Goal: Task Accomplishment & Management: Use online tool/utility

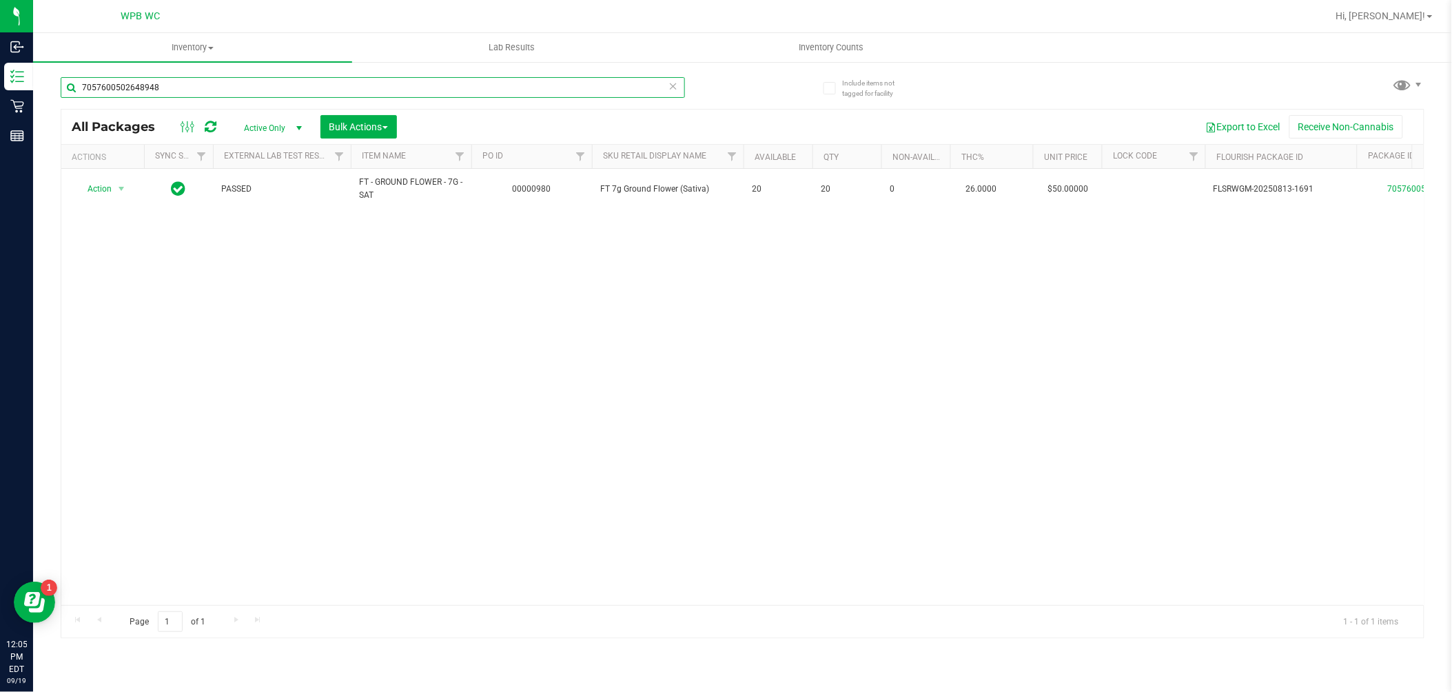
click at [247, 80] on input "7057600502648948" at bounding box center [373, 87] width 624 height 21
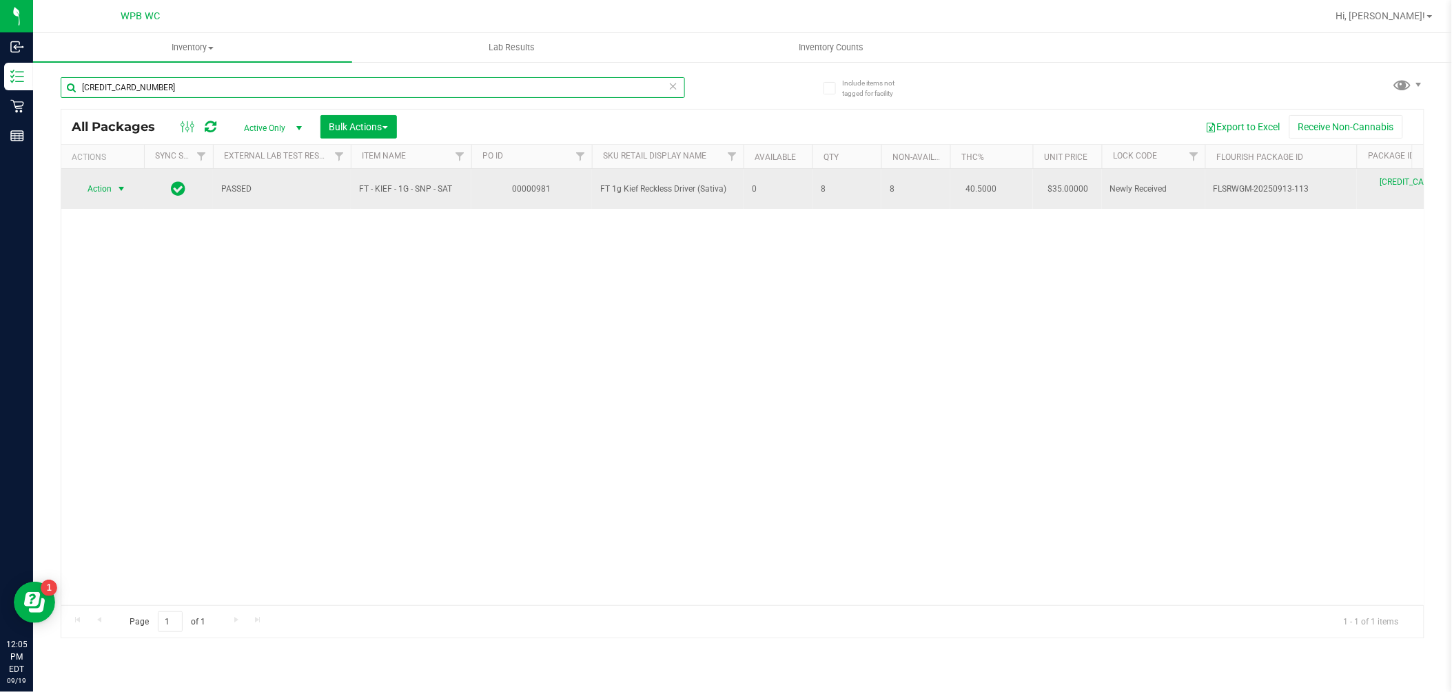
type input "[CREDIT_CARD_NUMBER]"
click at [100, 189] on span "Action" at bounding box center [93, 188] width 37 height 19
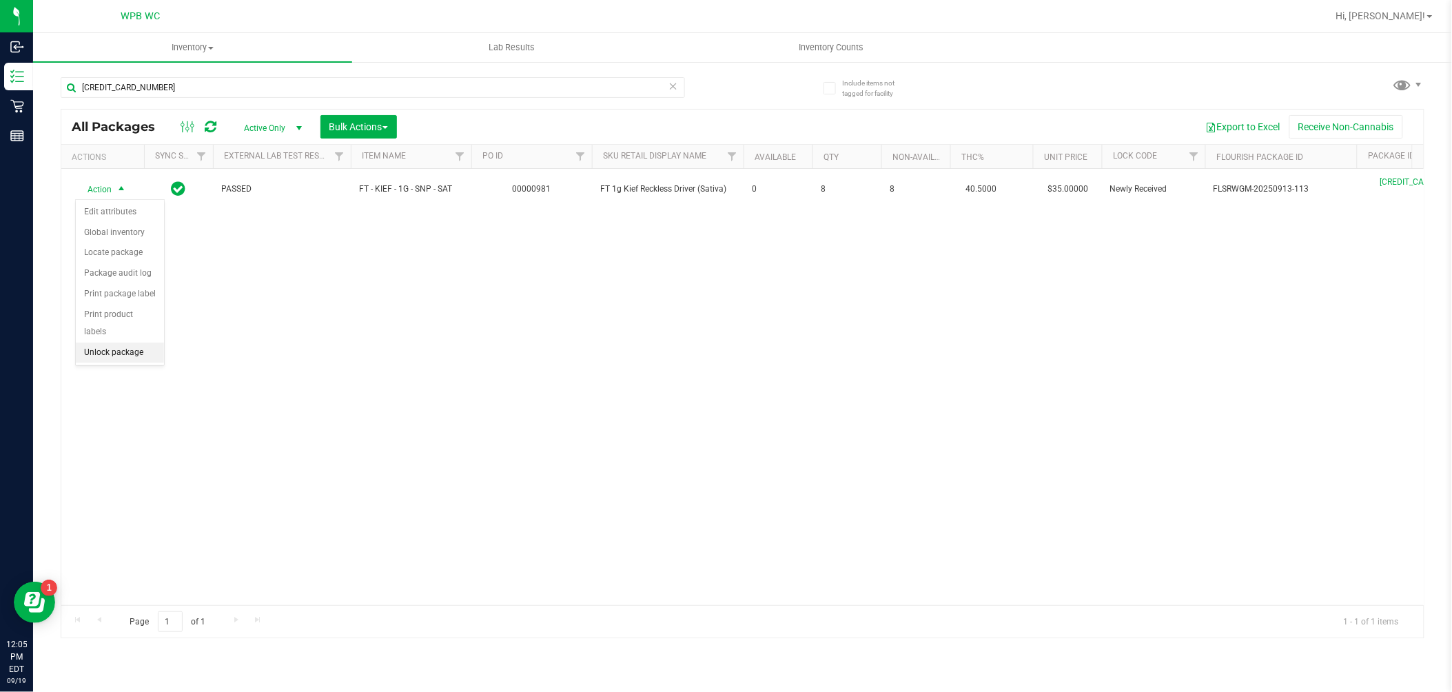
click at [127, 355] on li "Unlock package" at bounding box center [120, 352] width 88 height 21
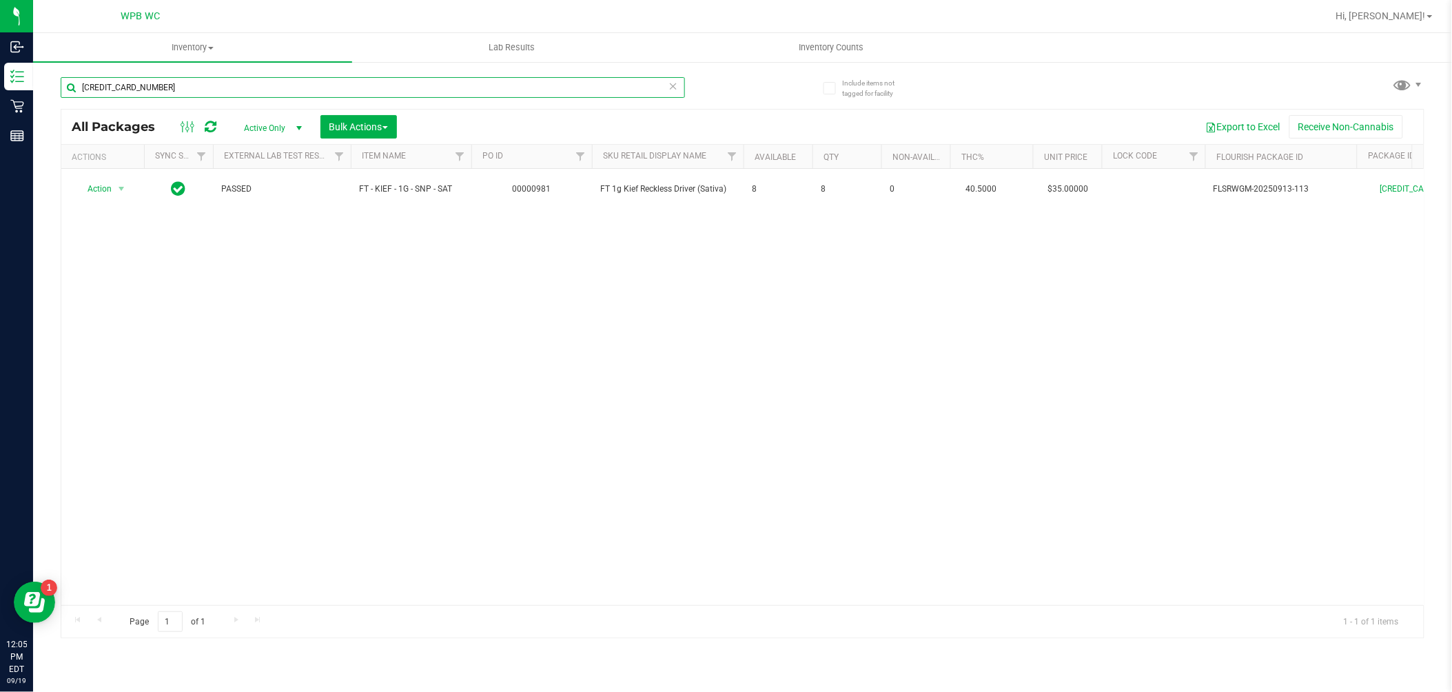
click at [184, 88] on input "[CREDIT_CARD_NUMBER]" at bounding box center [373, 87] width 624 height 21
click at [186, 88] on input "[CREDIT_CARD_NUMBER]" at bounding box center [373, 87] width 624 height 21
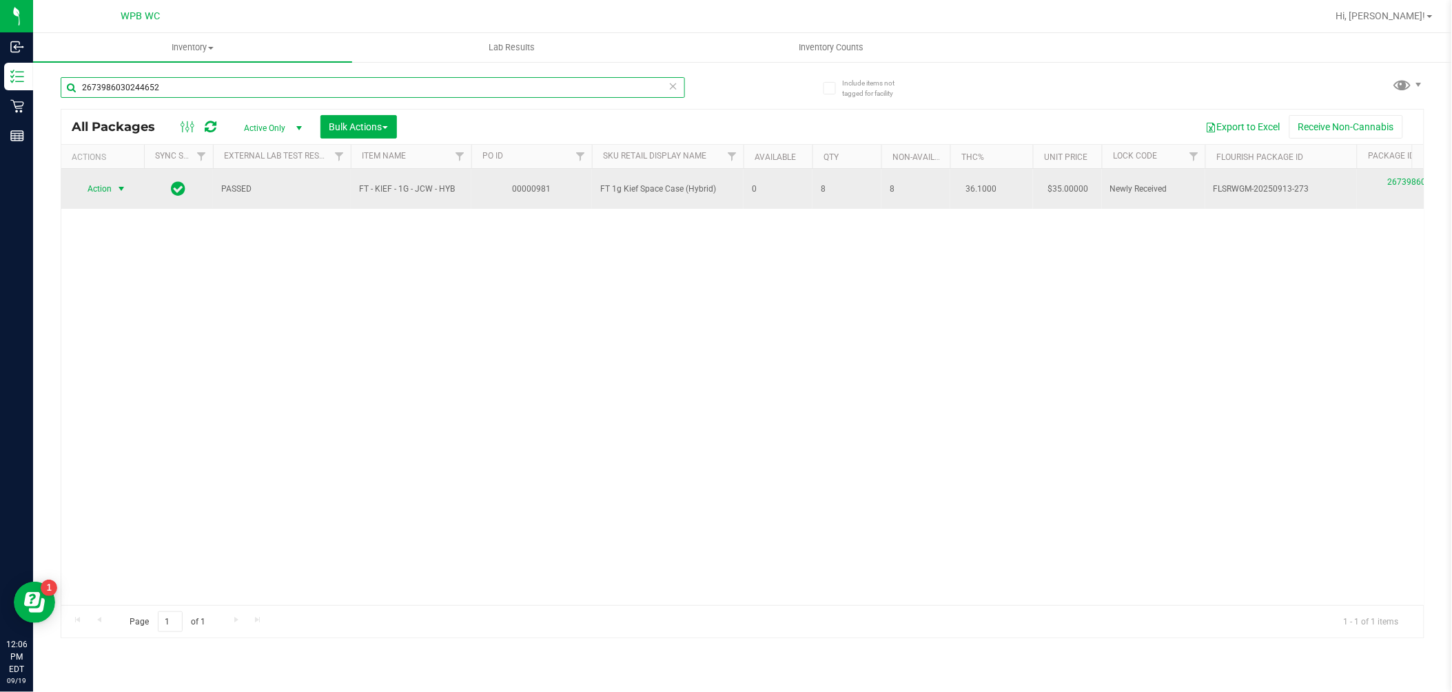
type input "2673986030244652"
click at [121, 184] on span "select" at bounding box center [121, 188] width 11 height 11
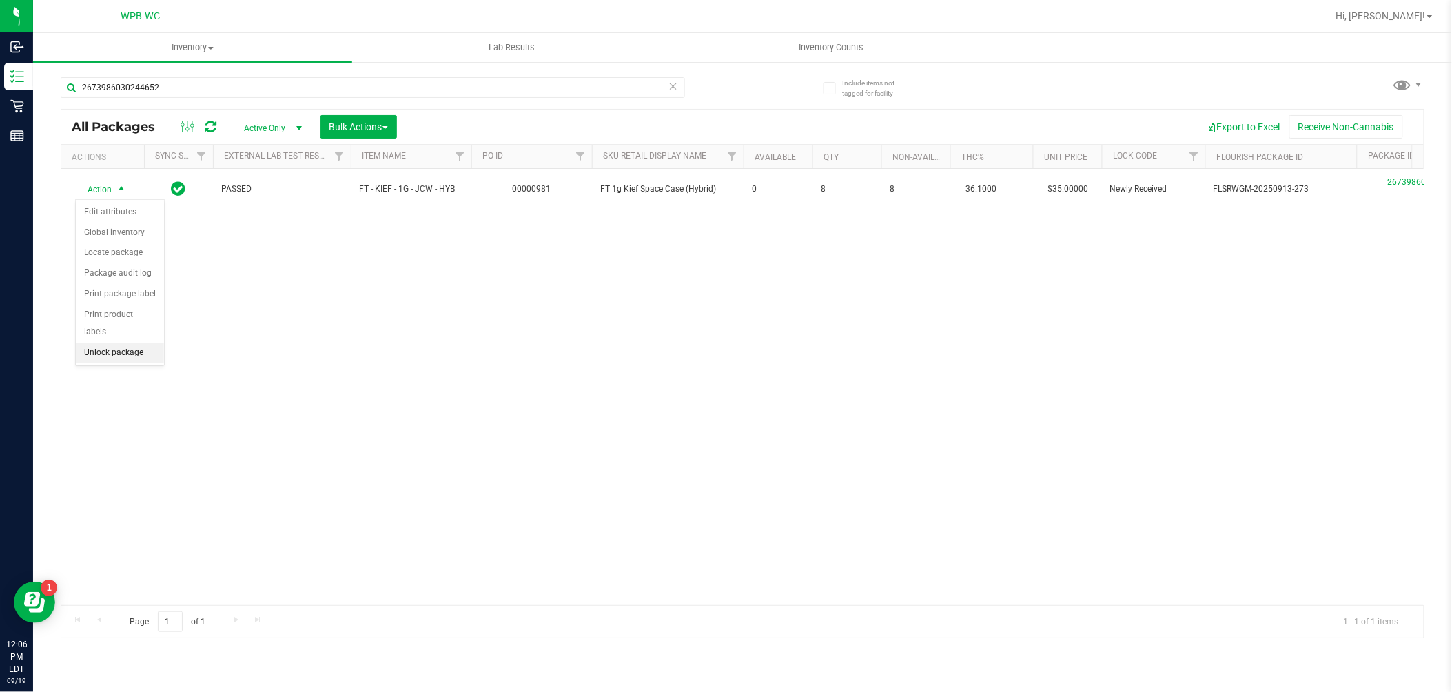
click at [114, 351] on li "Unlock package" at bounding box center [120, 352] width 88 height 21
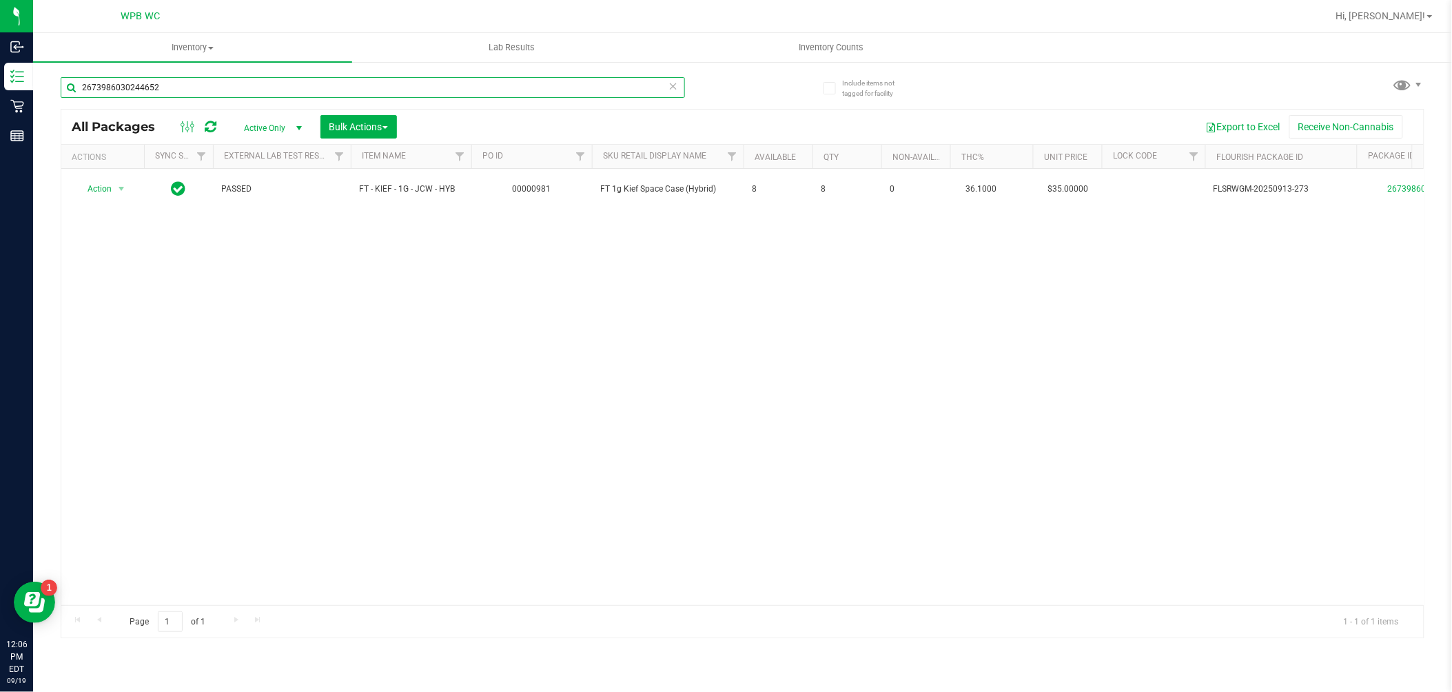
click at [200, 80] on input "2673986030244652" at bounding box center [373, 87] width 624 height 21
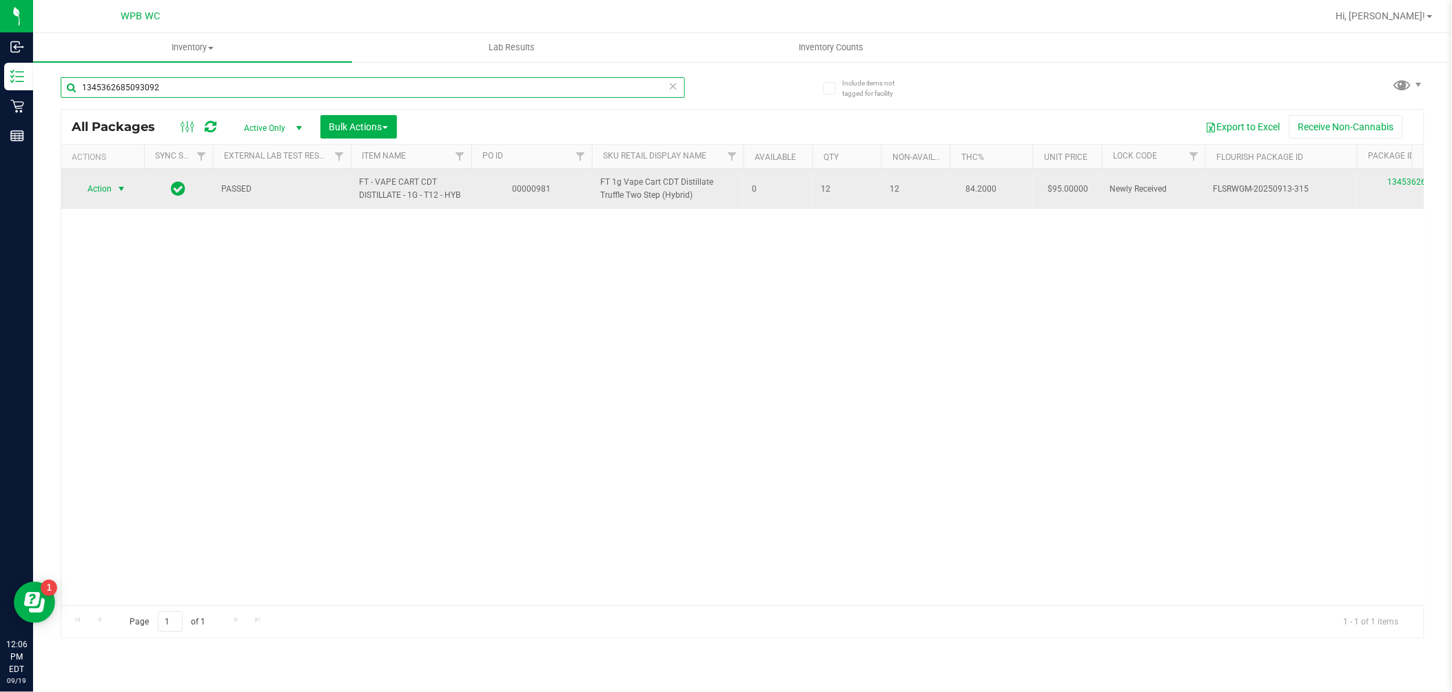
type input "1345362685093092"
click at [105, 191] on span "Action" at bounding box center [93, 188] width 37 height 19
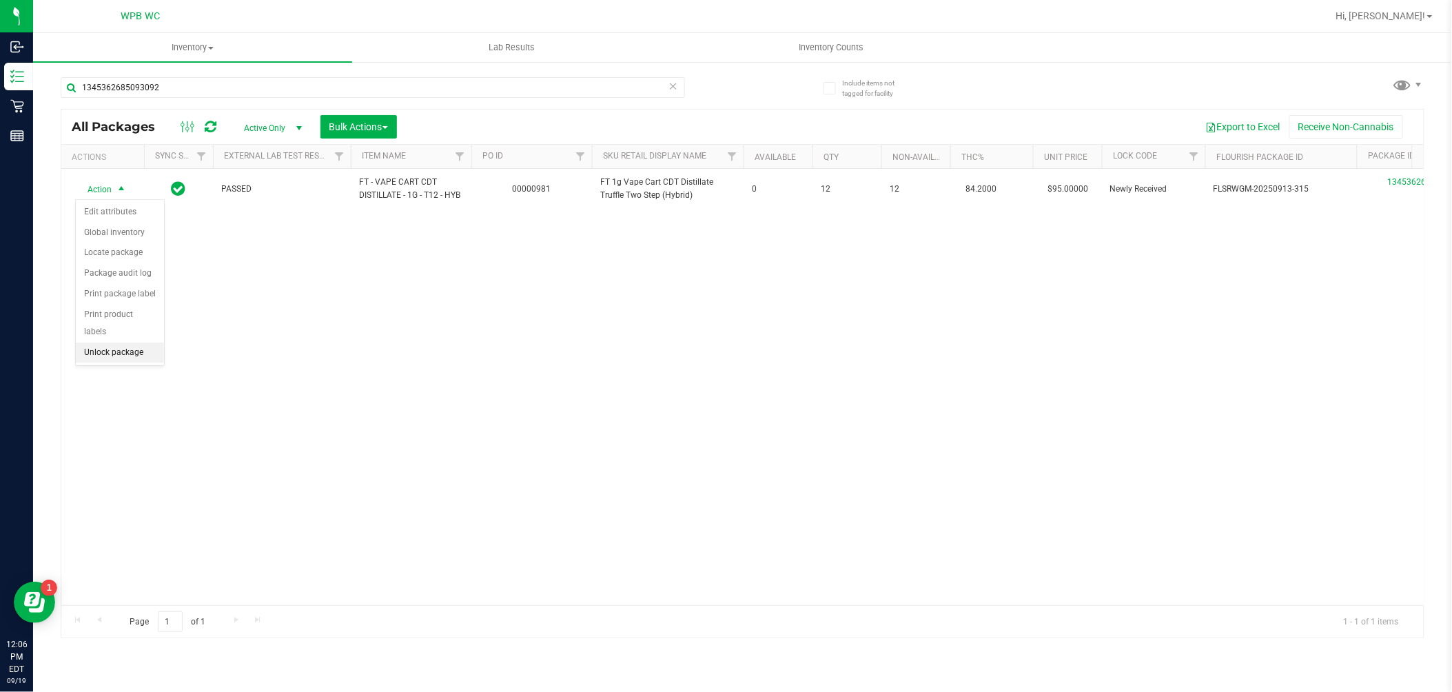
click at [114, 356] on li "Unlock package" at bounding box center [120, 352] width 88 height 21
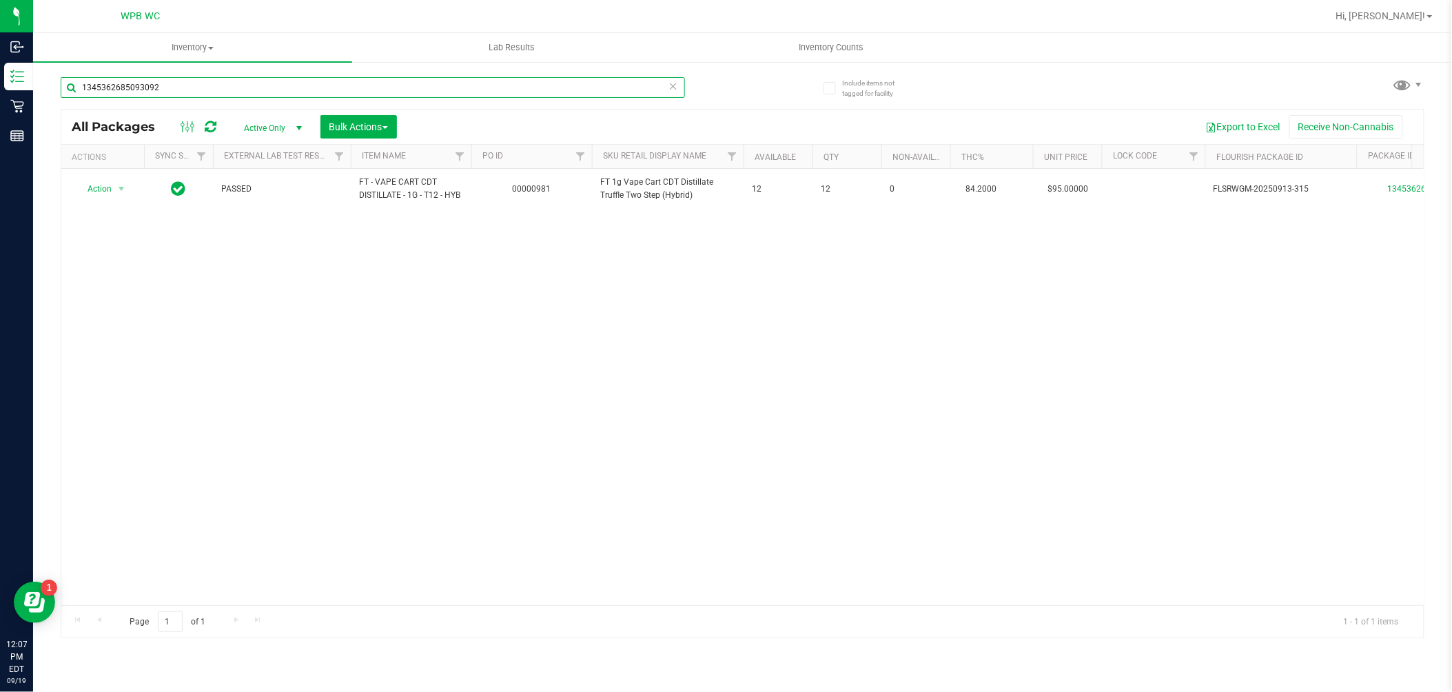
click at [192, 95] on input "1345362685093092" at bounding box center [373, 87] width 624 height 21
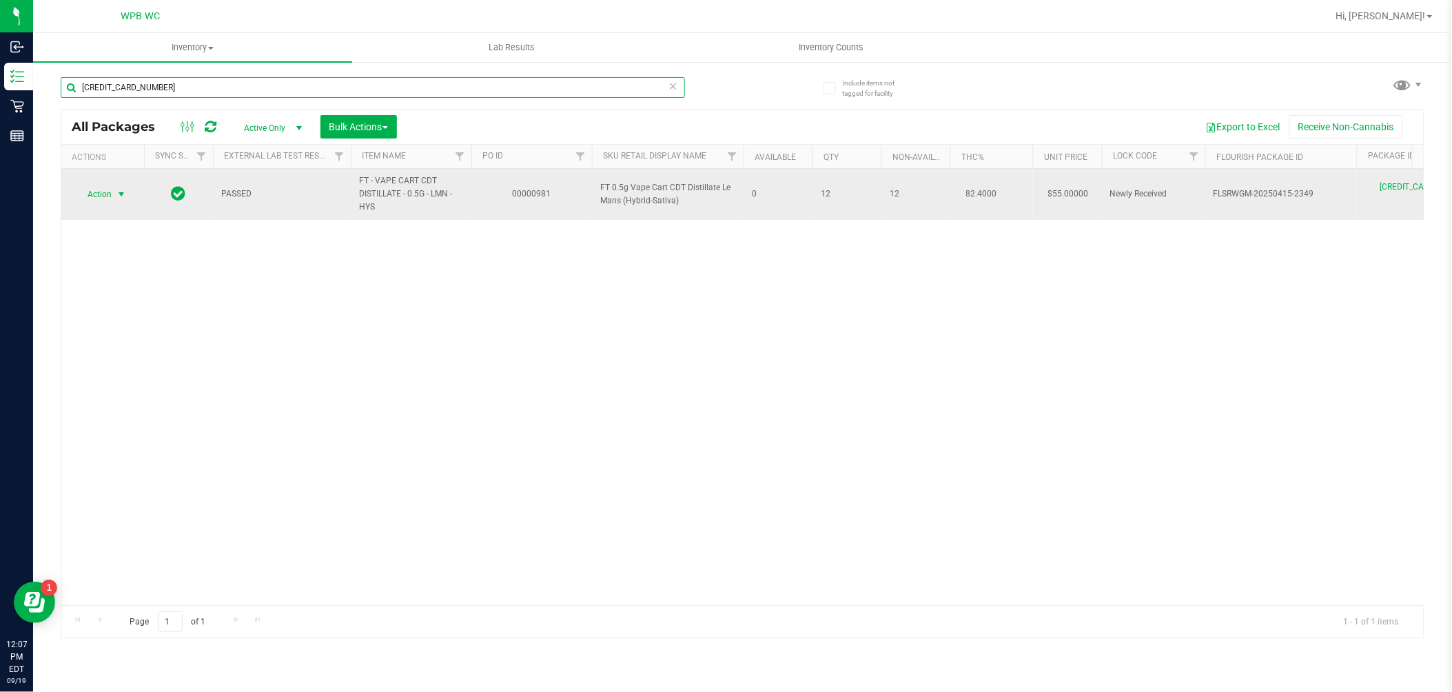
type input "[CREDIT_CARD_NUMBER]"
click at [92, 191] on span "Action" at bounding box center [93, 194] width 37 height 19
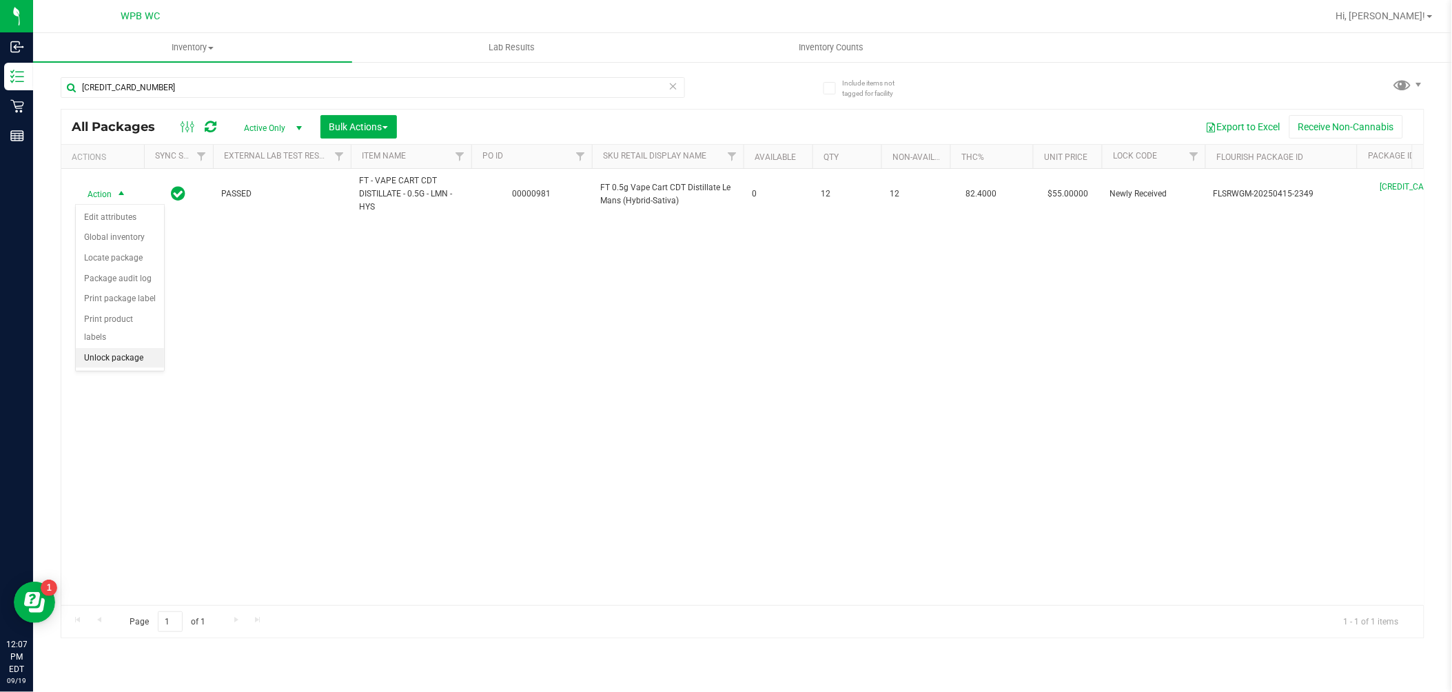
click at [121, 352] on li "Unlock package" at bounding box center [120, 358] width 88 height 21
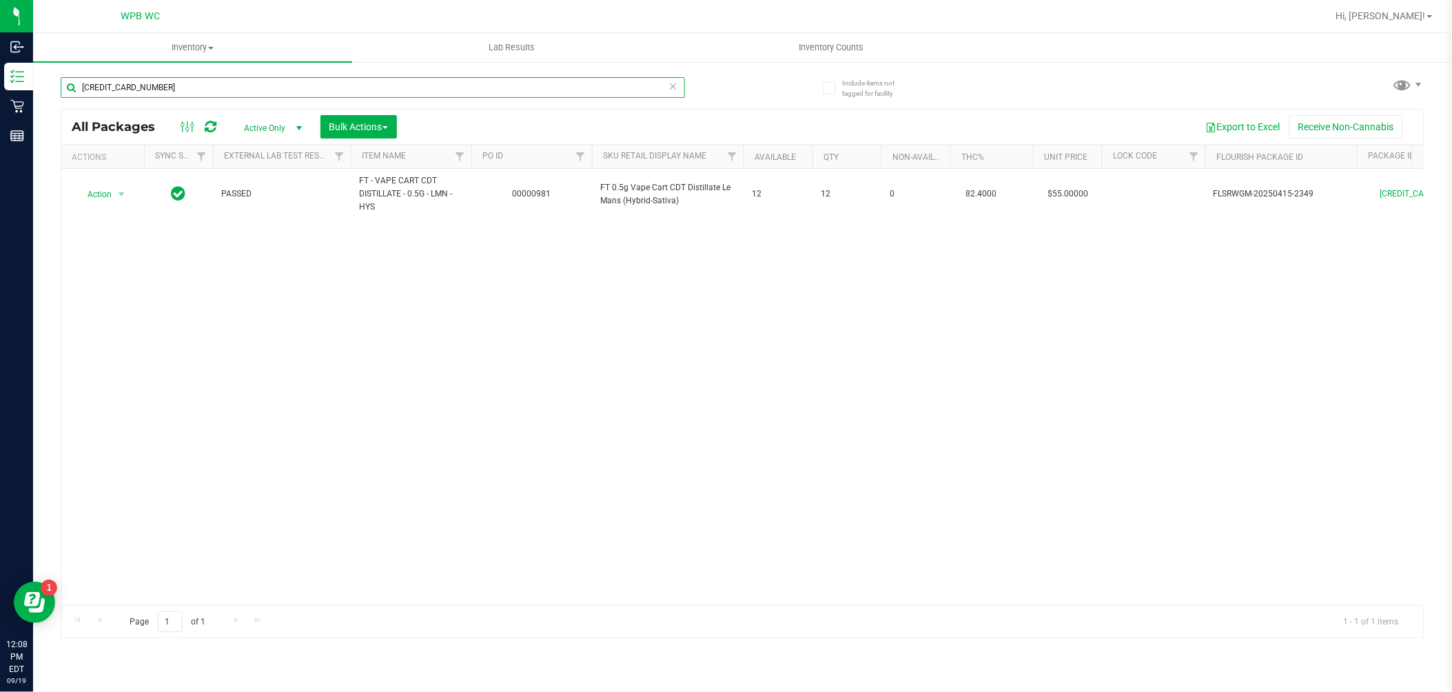
click at [260, 84] on input "[CREDIT_CARD_NUMBER]" at bounding box center [373, 87] width 624 height 21
click at [274, 85] on input "balm" at bounding box center [373, 87] width 624 height 21
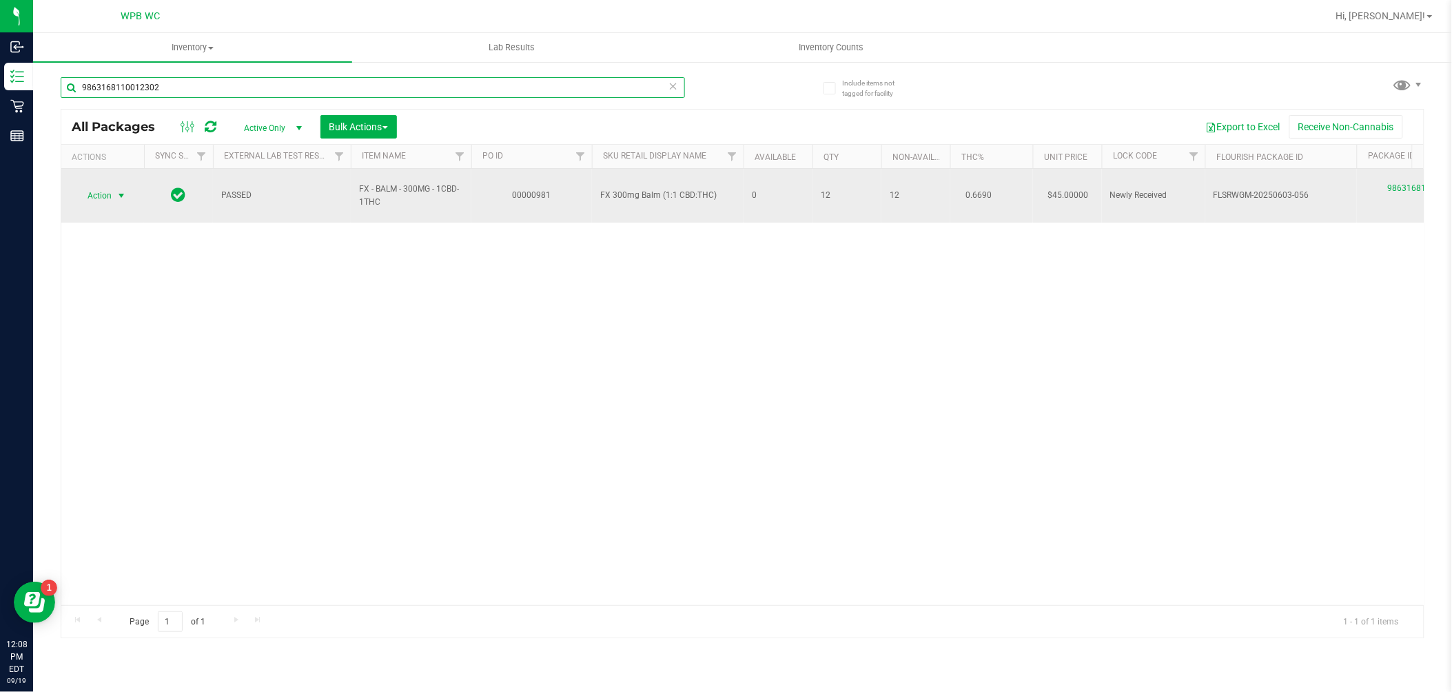
type input "9863168110012302"
click at [119, 190] on span "select" at bounding box center [121, 195] width 11 height 11
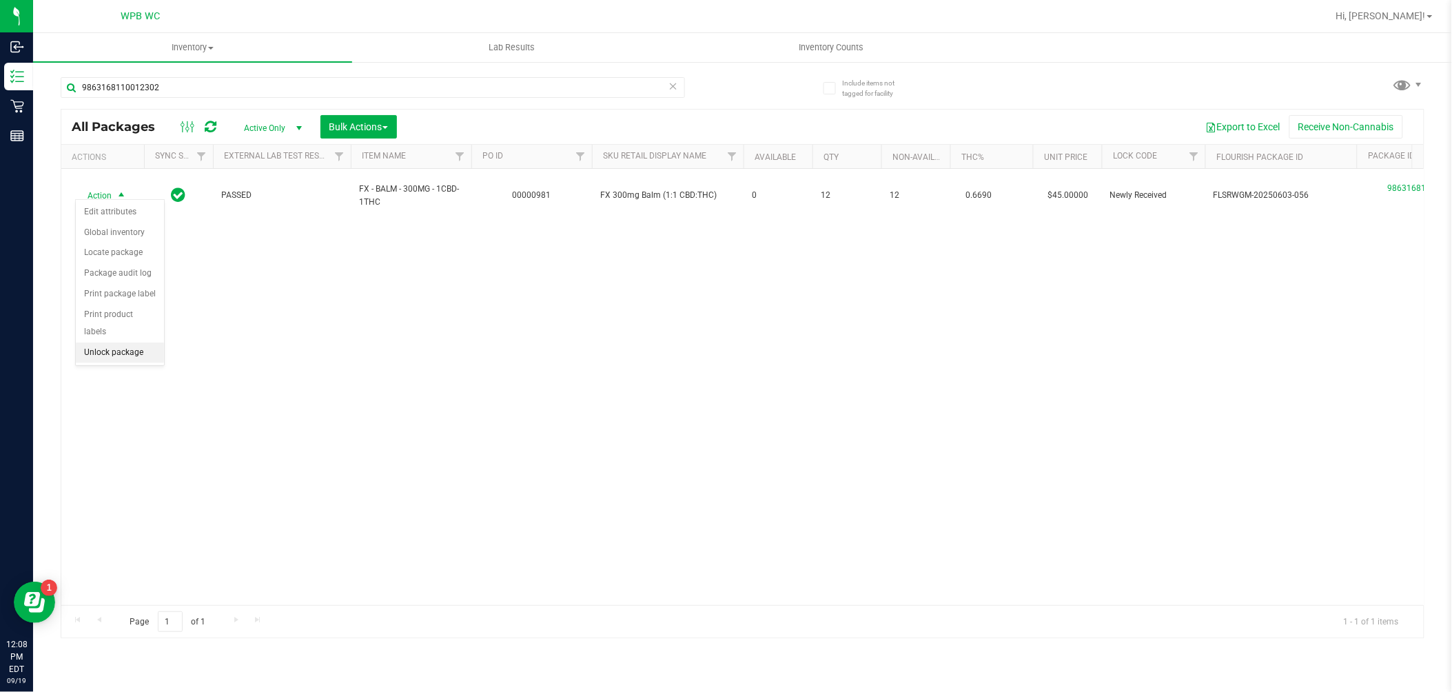
click at [120, 357] on li "Unlock package" at bounding box center [120, 352] width 88 height 21
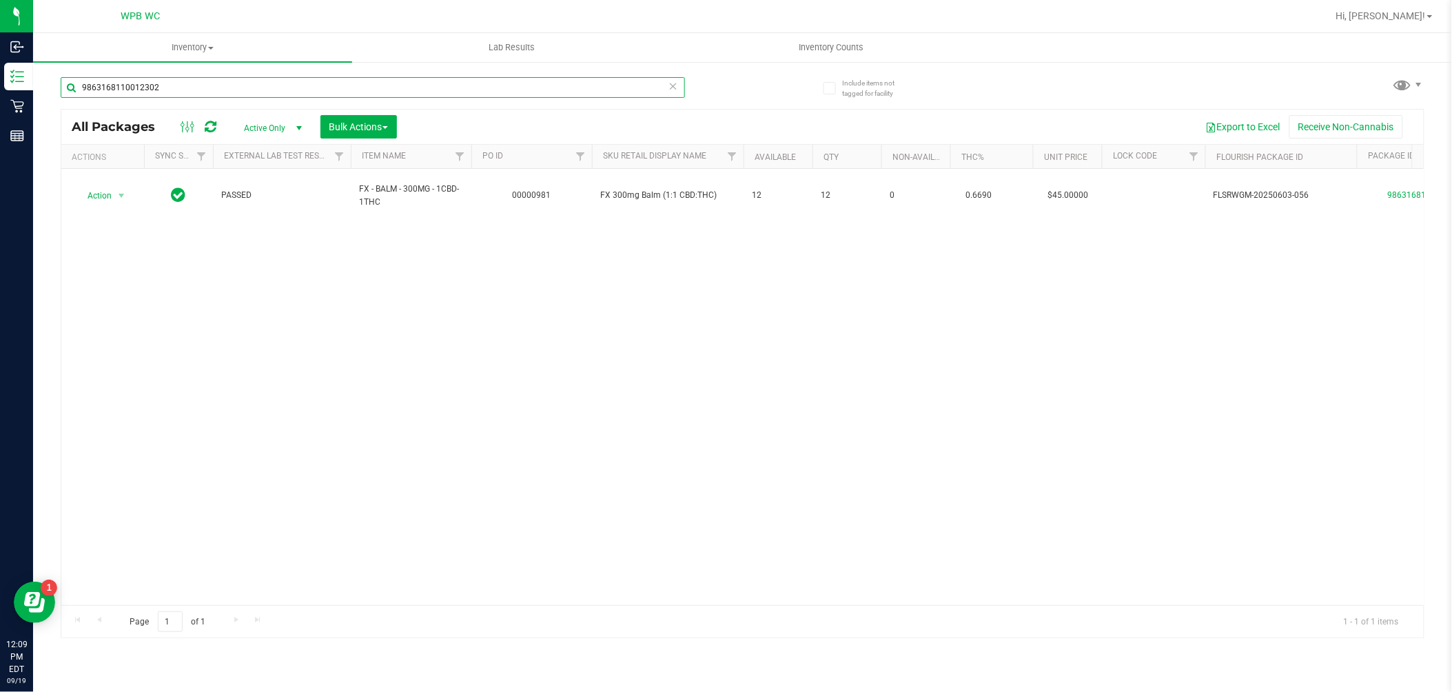
click at [178, 91] on input "9863168110012302" at bounding box center [373, 87] width 624 height 21
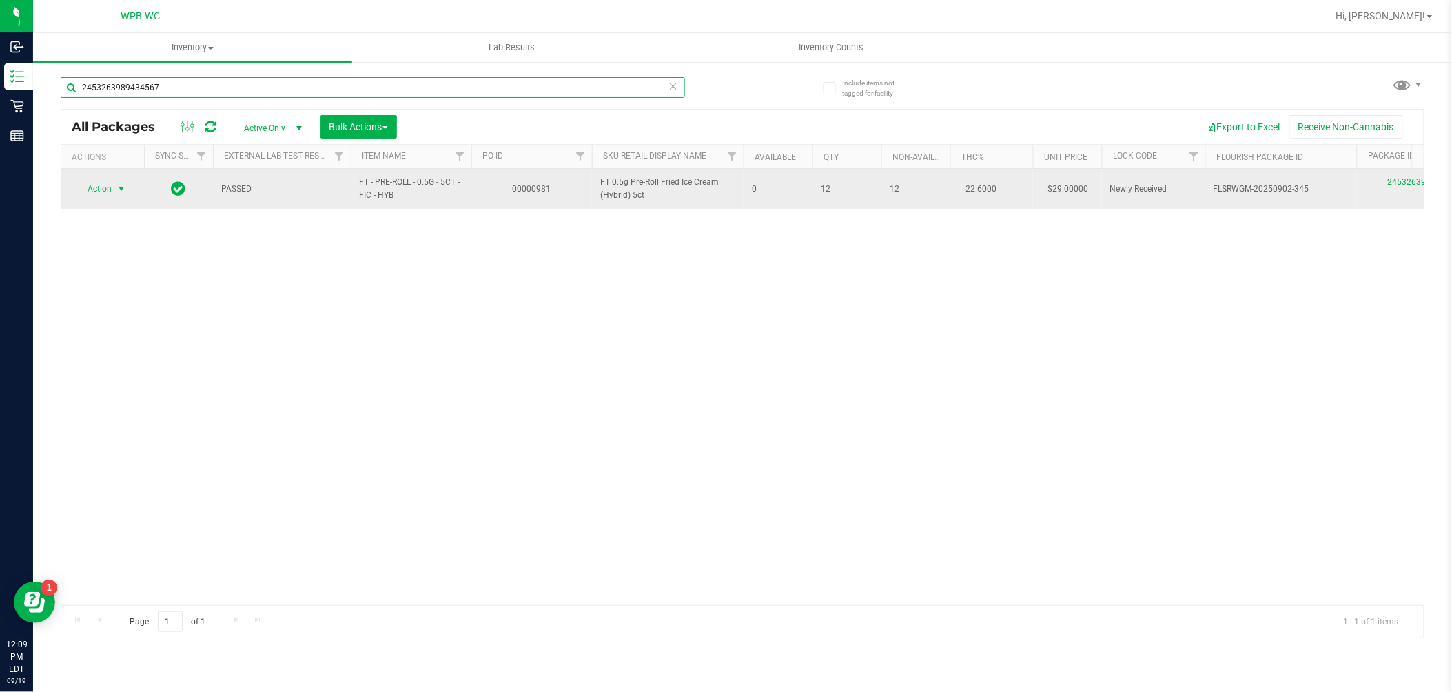
type input "2453263989434567"
click at [105, 194] on span "Action" at bounding box center [93, 188] width 37 height 19
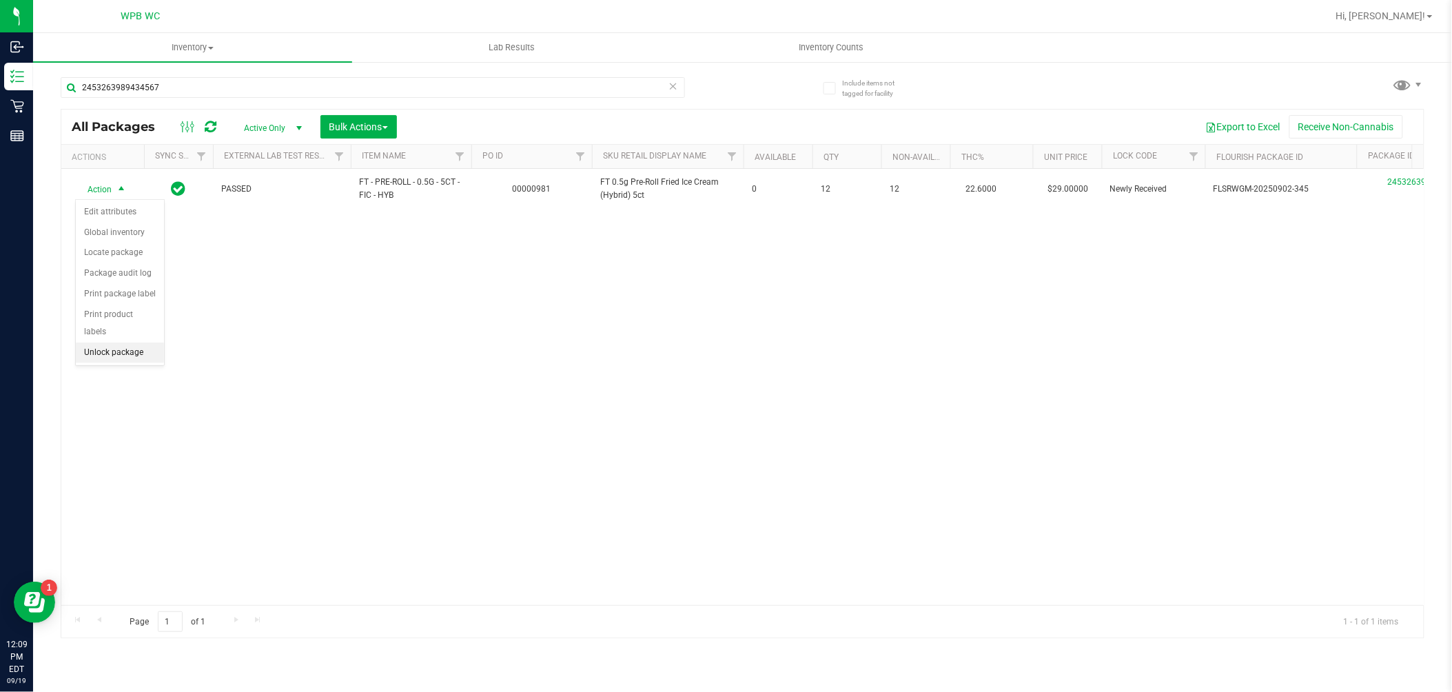
click at [106, 362] on li "Unlock package" at bounding box center [120, 352] width 88 height 21
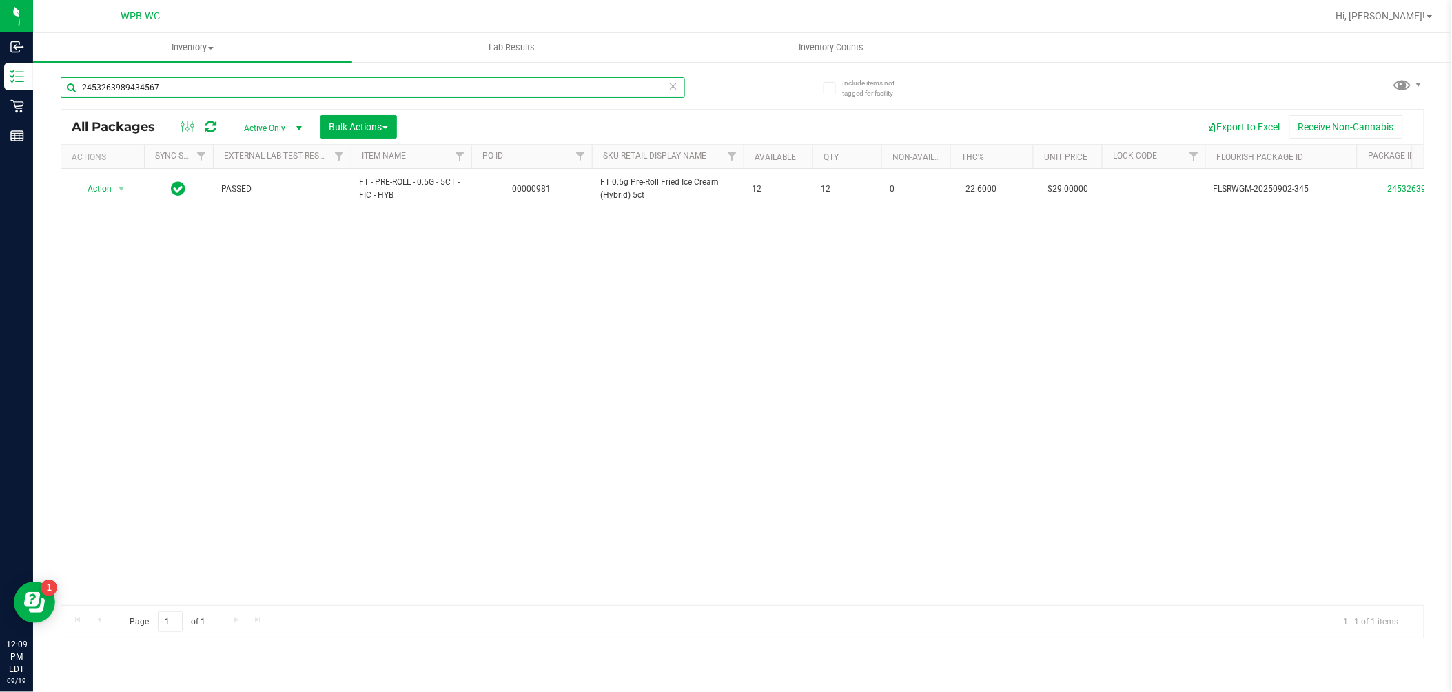
click at [224, 85] on input "2453263989434567" at bounding box center [373, 87] width 624 height 21
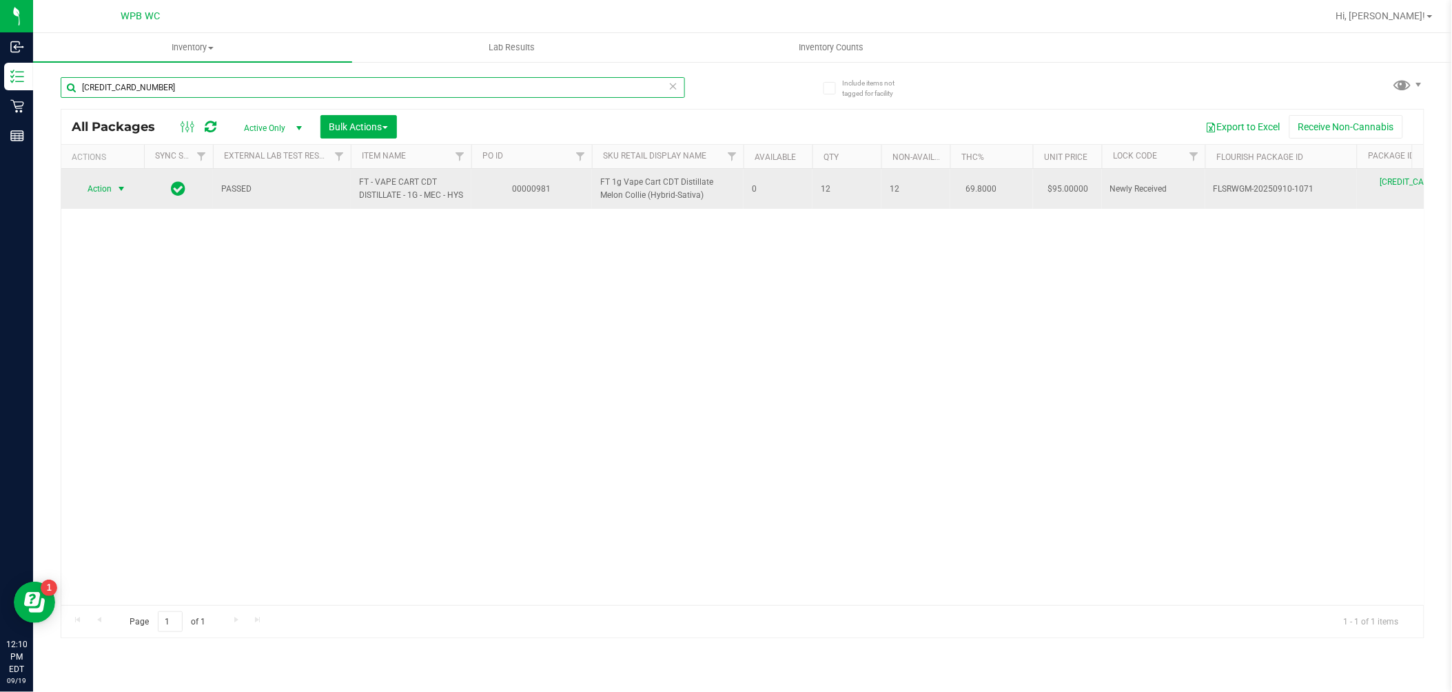
type input "[CREDIT_CARD_NUMBER]"
click at [121, 194] on span "select" at bounding box center [121, 188] width 11 height 11
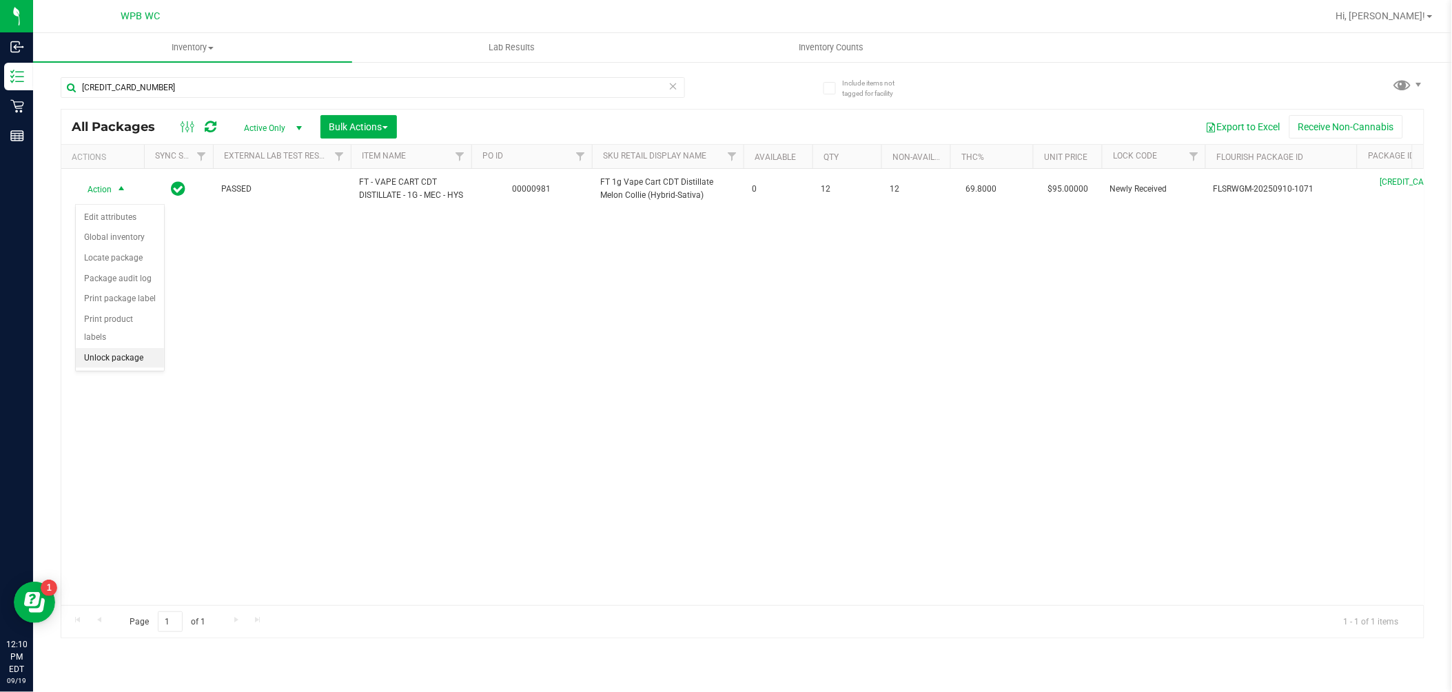
click at [113, 357] on li "Unlock package" at bounding box center [120, 358] width 88 height 21
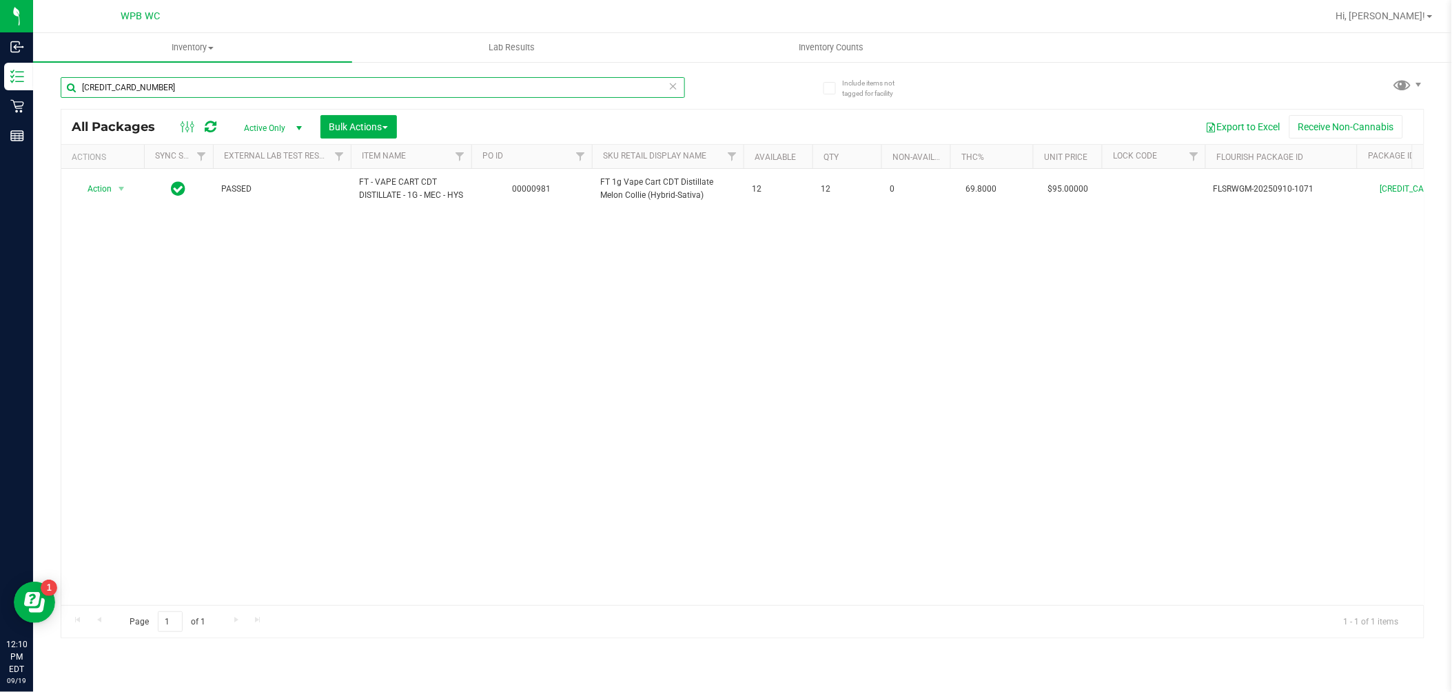
click at [362, 87] on input "[CREDIT_CARD_NUMBER]" at bounding box center [373, 87] width 624 height 21
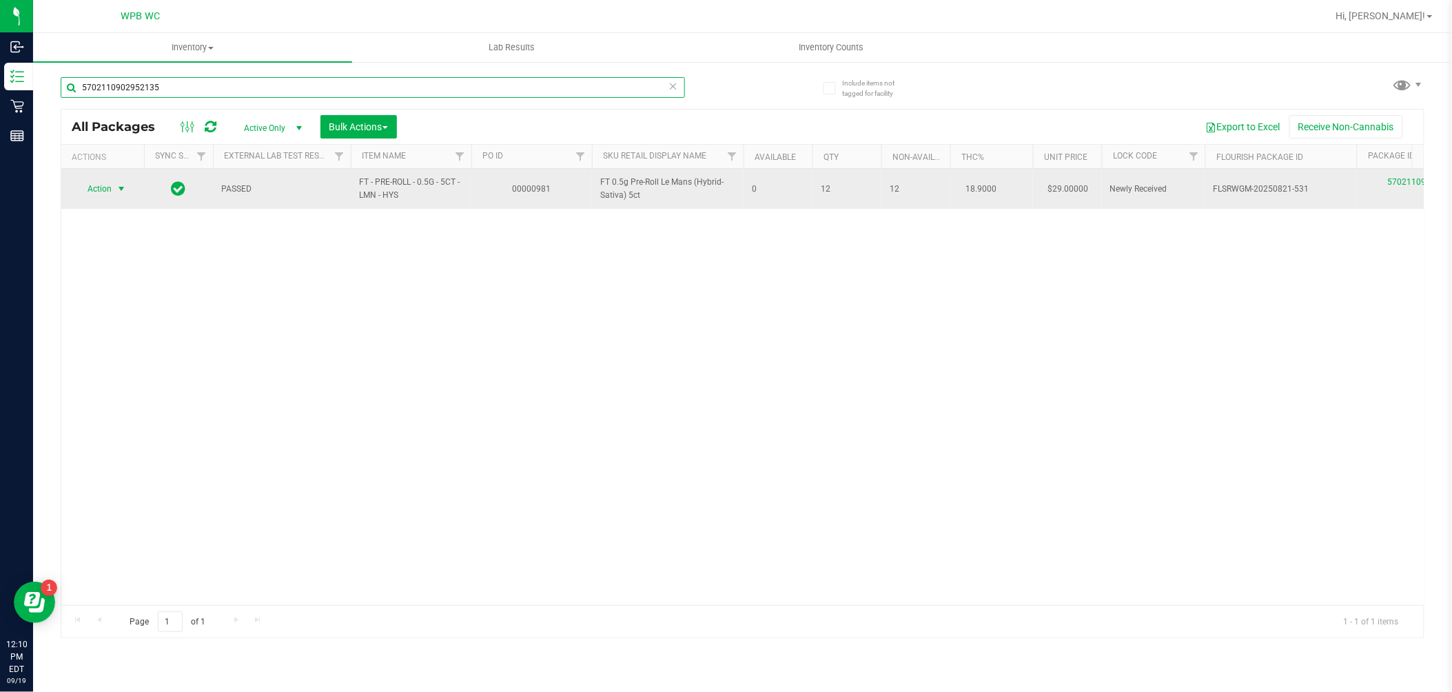
type input "5702110902952135"
click at [106, 188] on span "Action" at bounding box center [93, 188] width 37 height 19
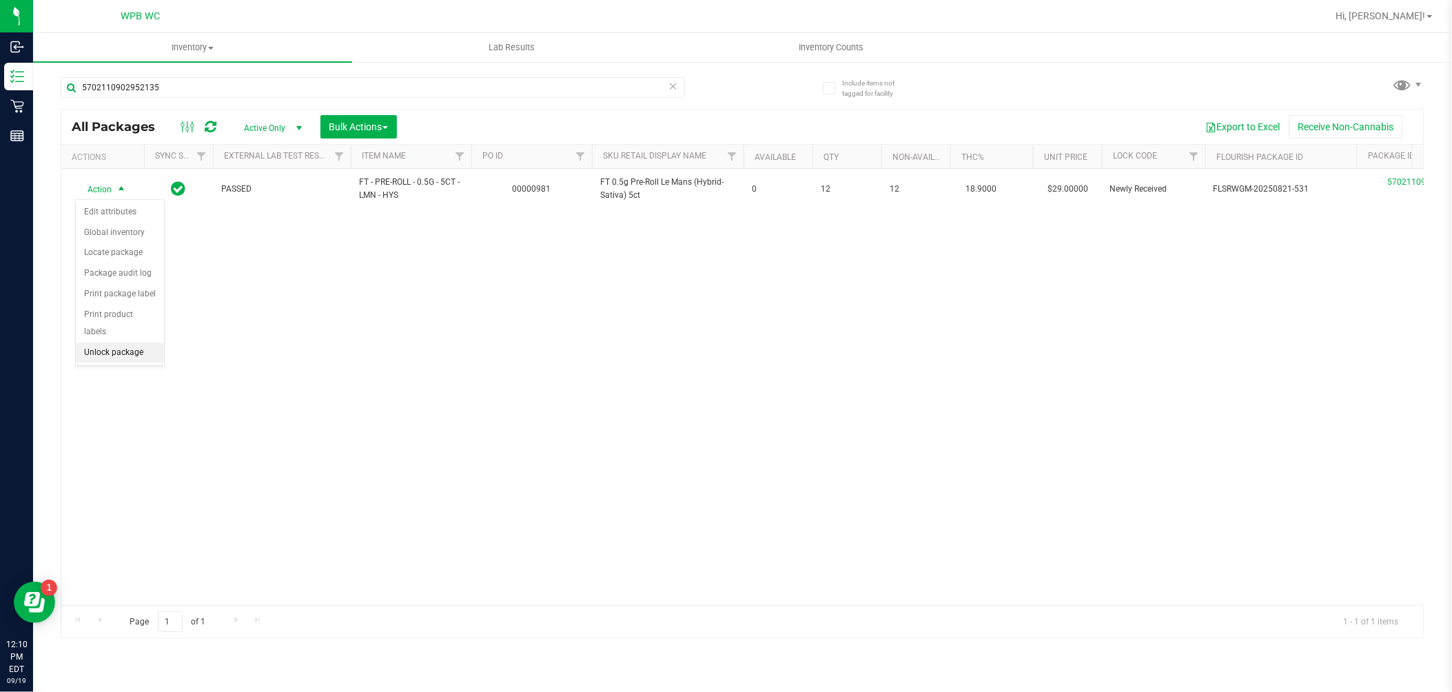
click at [120, 356] on li "Unlock package" at bounding box center [120, 352] width 88 height 21
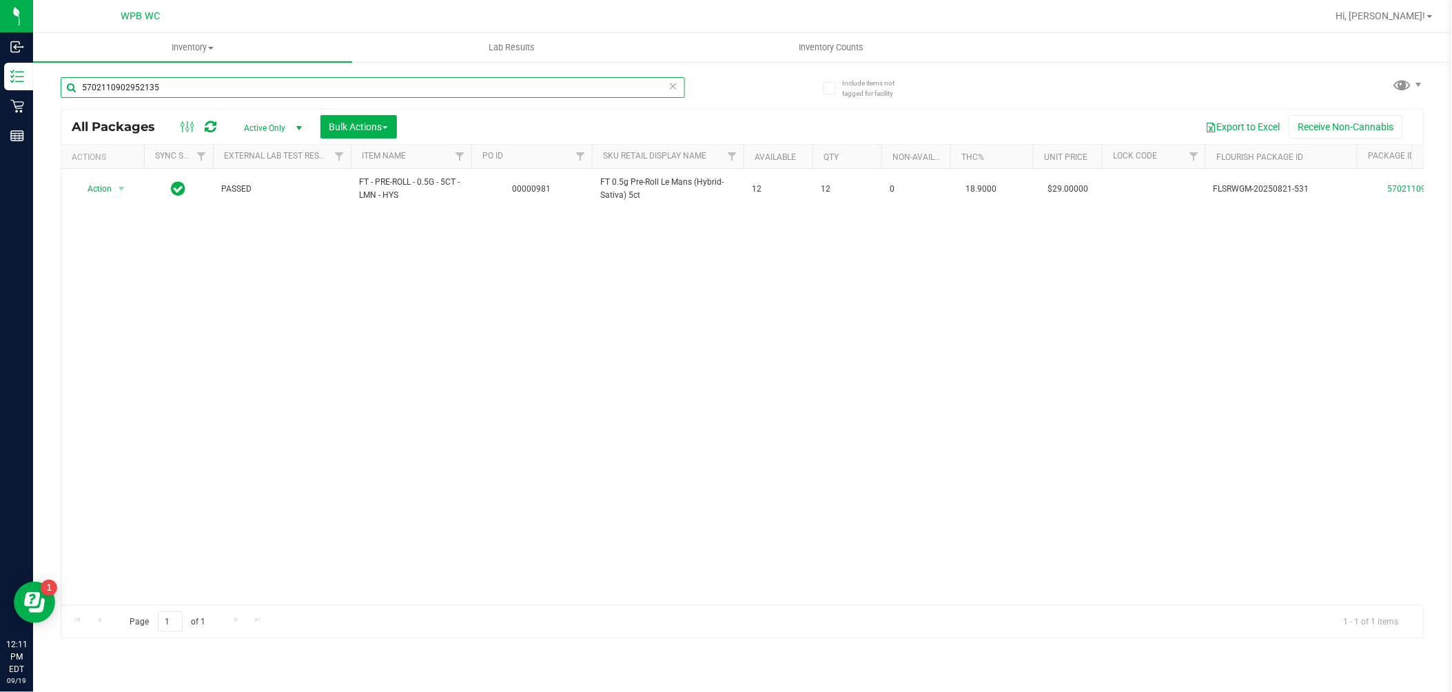
click at [301, 88] on input "5702110902952135" at bounding box center [373, 87] width 624 height 21
type input "3396309967537199"
click at [113, 194] on span "select" at bounding box center [121, 188] width 17 height 19
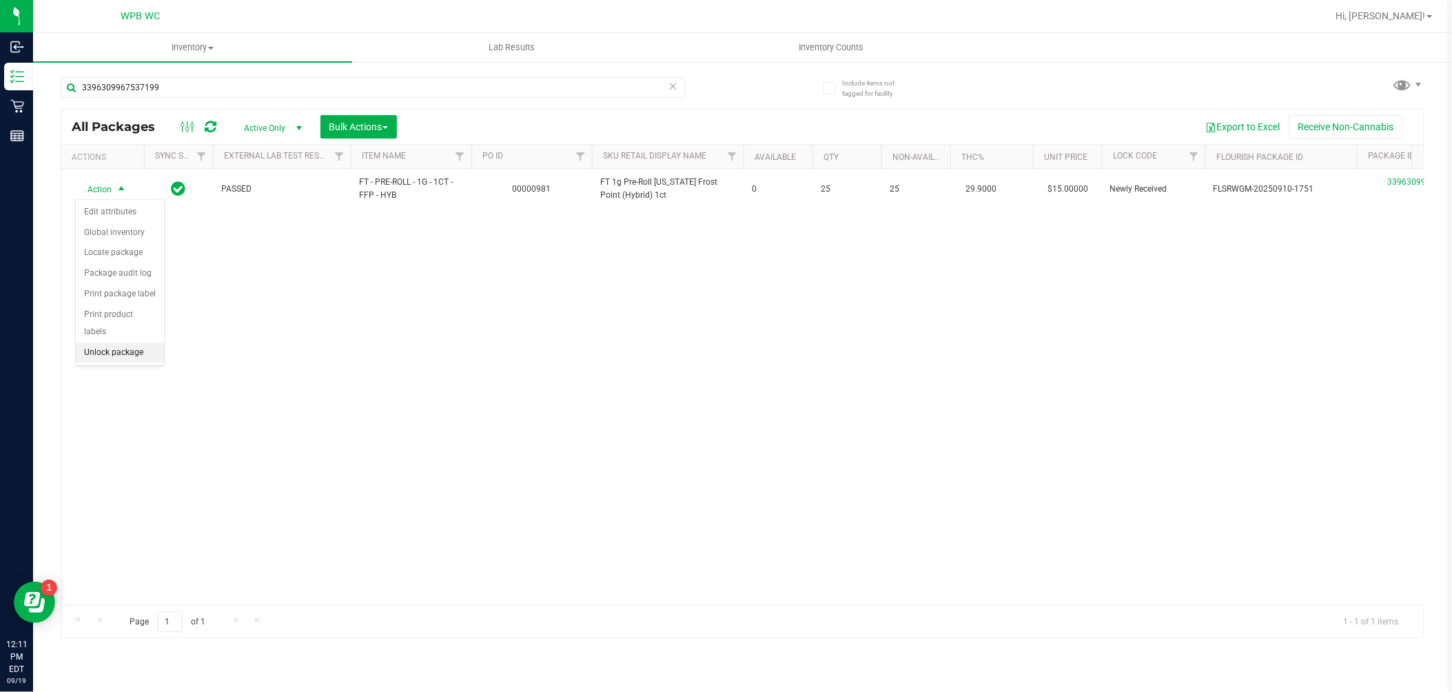
click at [136, 361] on li "Unlock package" at bounding box center [120, 352] width 88 height 21
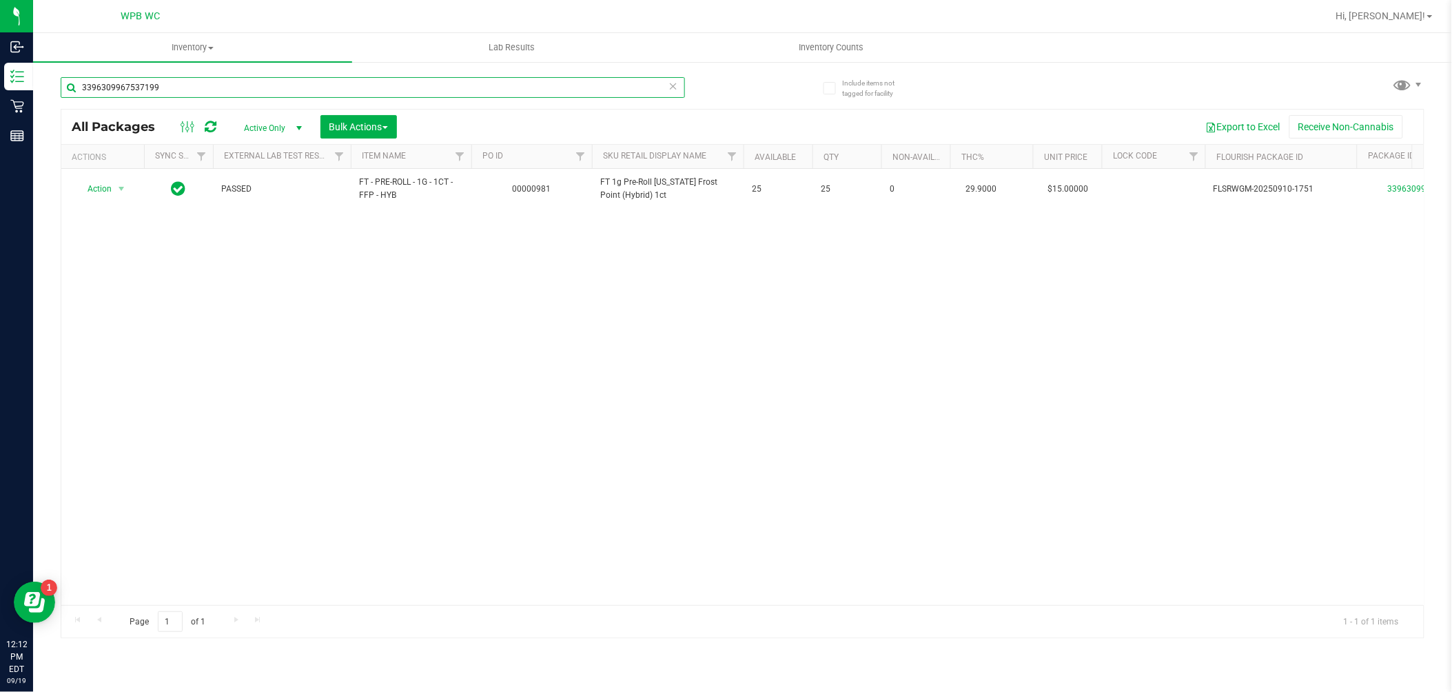
click at [320, 92] on input "3396309967537199" at bounding box center [373, 87] width 624 height 21
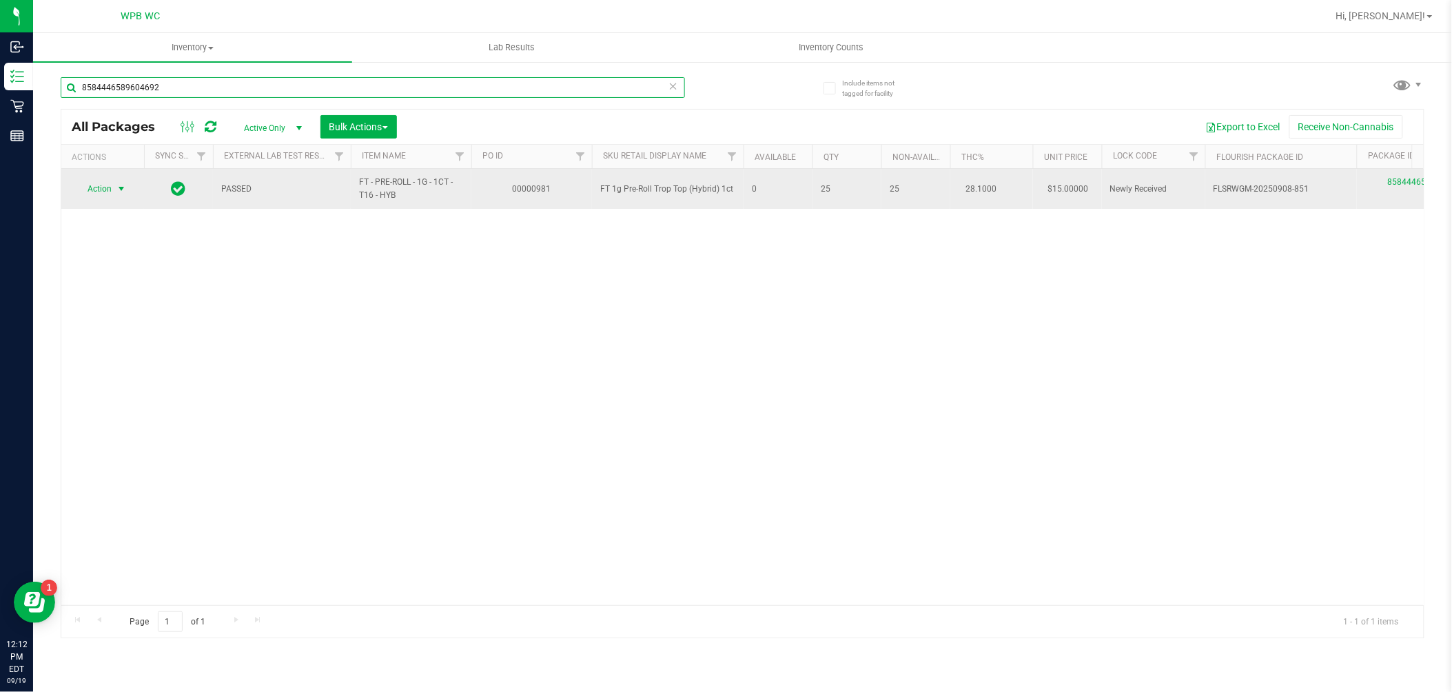
type input "8584446589604692"
click at [107, 189] on span "Action" at bounding box center [93, 188] width 37 height 19
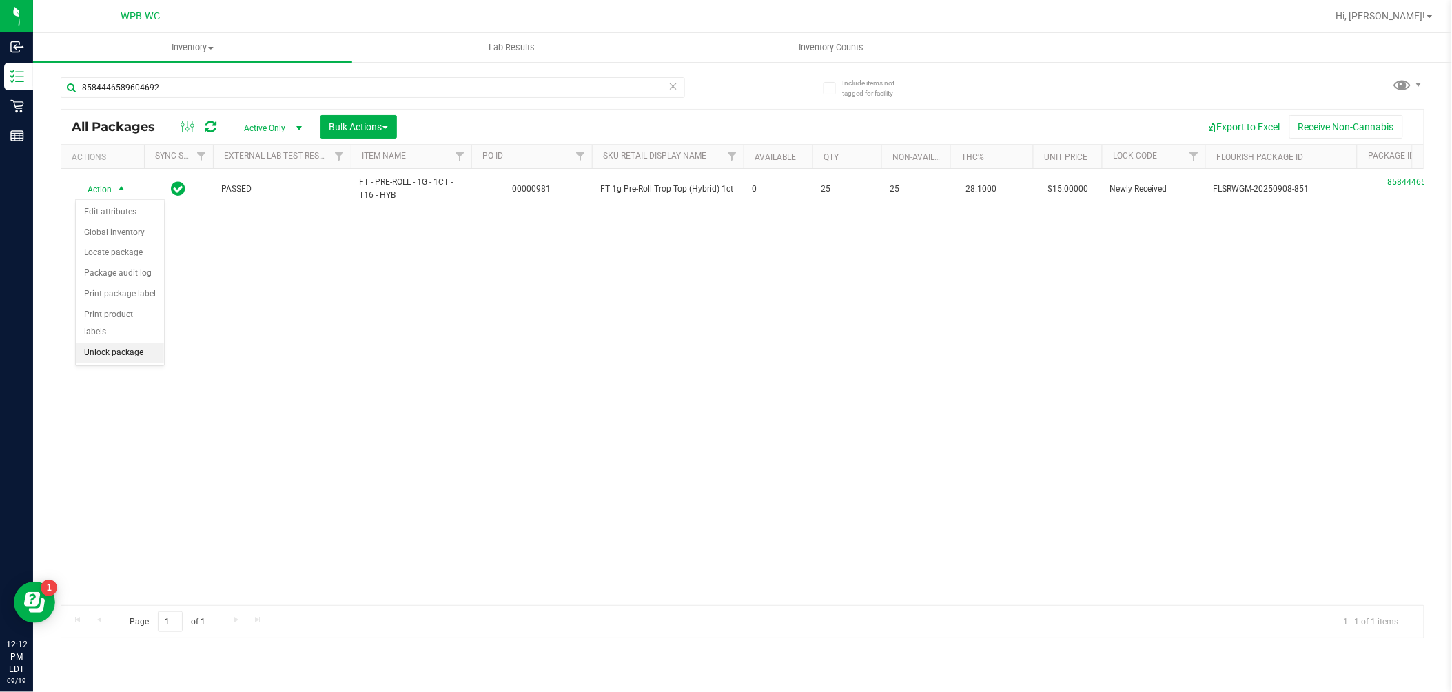
click at [91, 360] on li "Unlock package" at bounding box center [120, 352] width 88 height 21
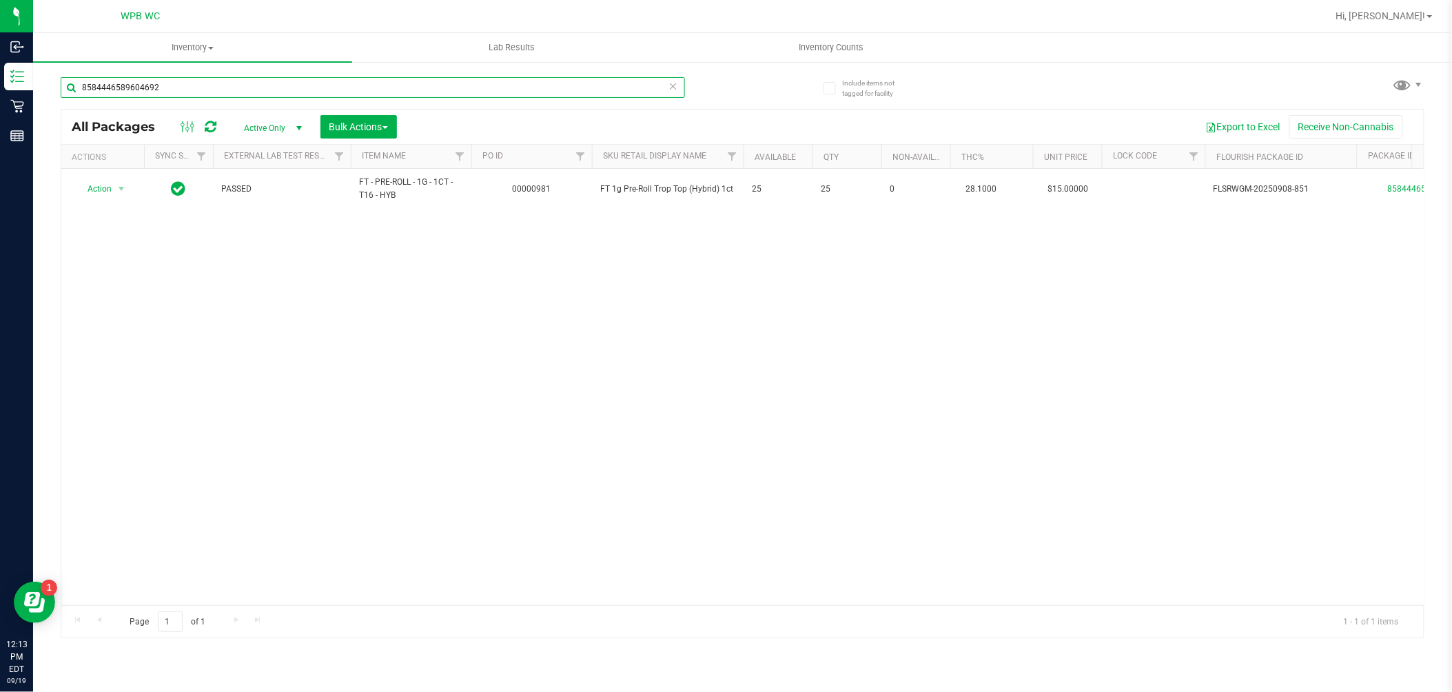
click at [384, 95] on input "8584446589604692" at bounding box center [373, 87] width 624 height 21
click at [481, 84] on input "8143309051723249" at bounding box center [373, 87] width 624 height 21
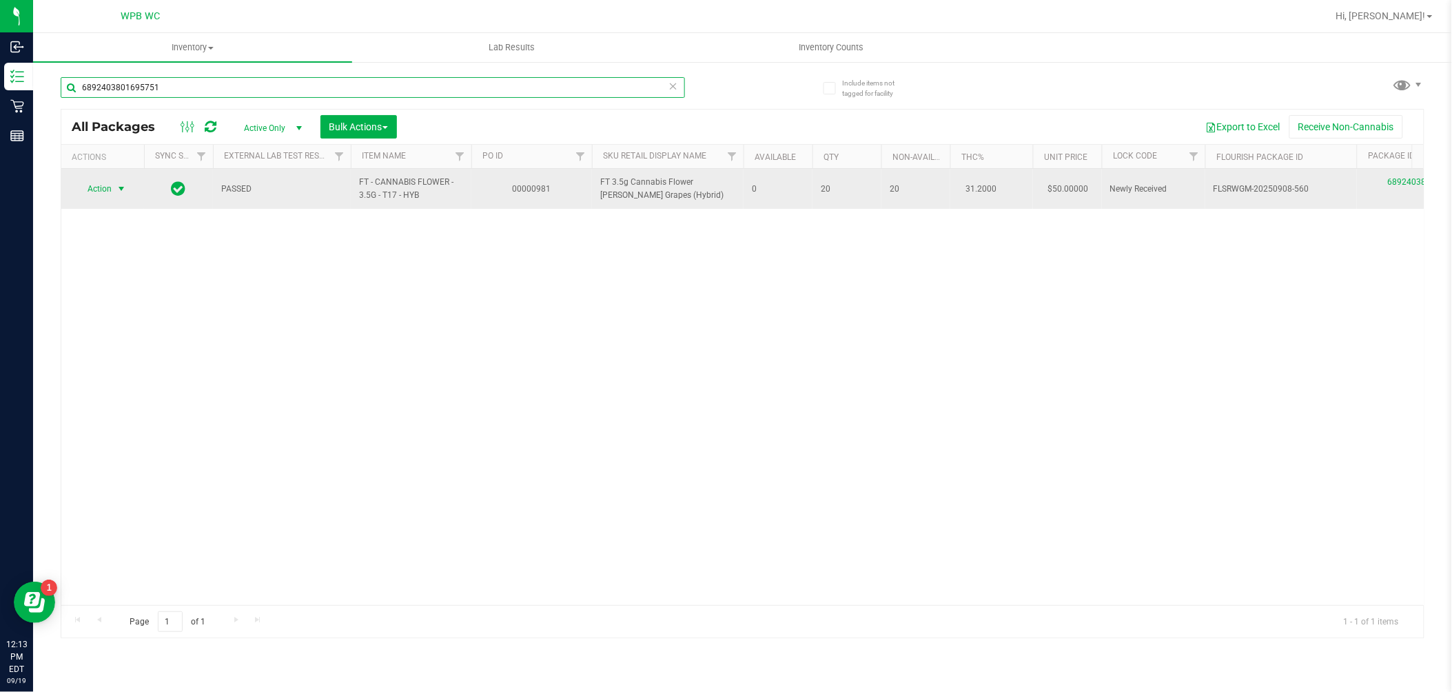
type input "6892403801695751"
click at [116, 189] on span "select" at bounding box center [121, 188] width 11 height 11
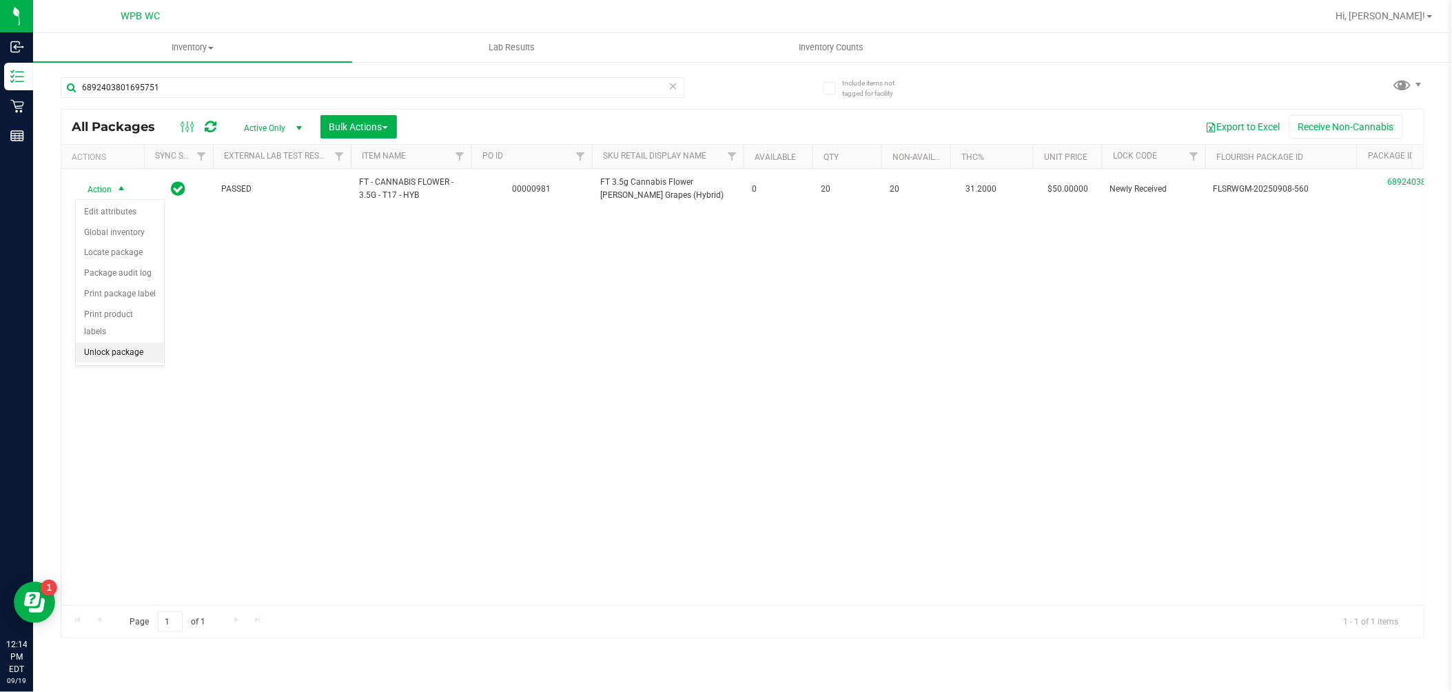
click at [116, 357] on li "Unlock package" at bounding box center [120, 352] width 88 height 21
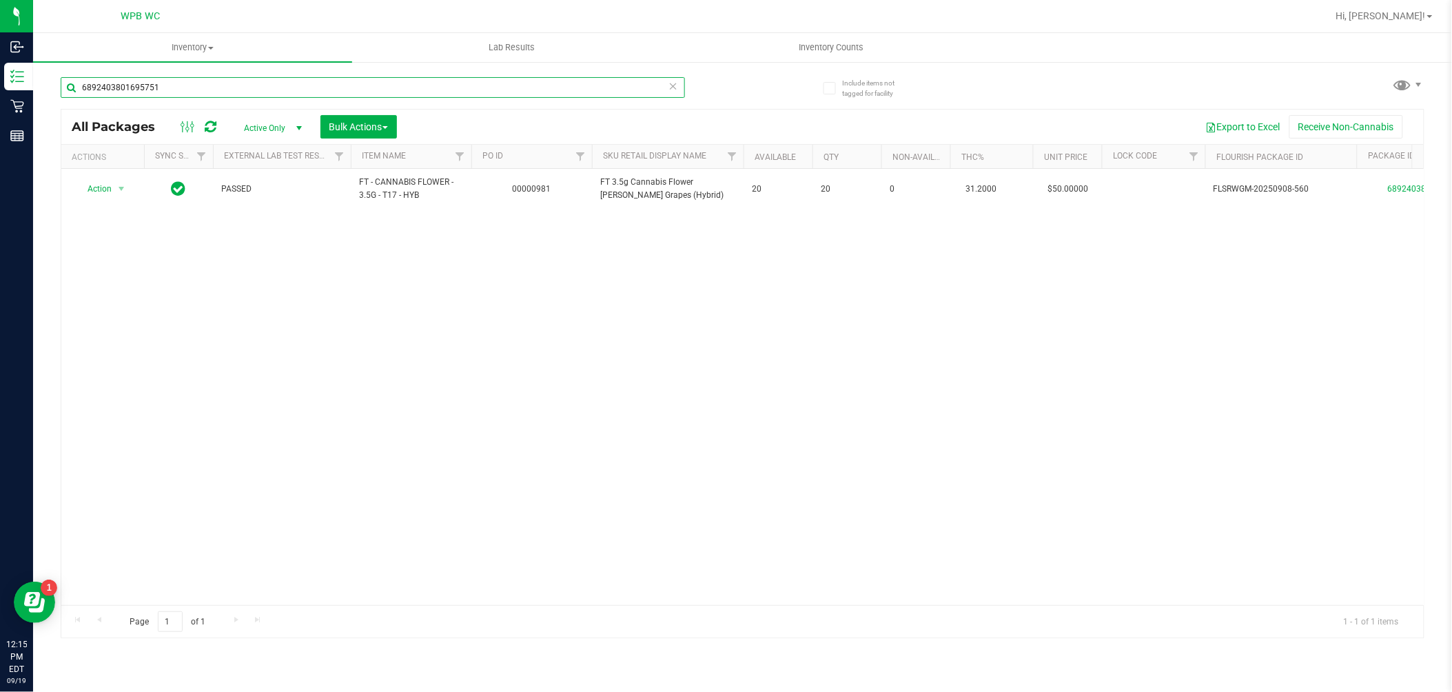
click at [246, 86] on input "6892403801695751" at bounding box center [373, 87] width 624 height 21
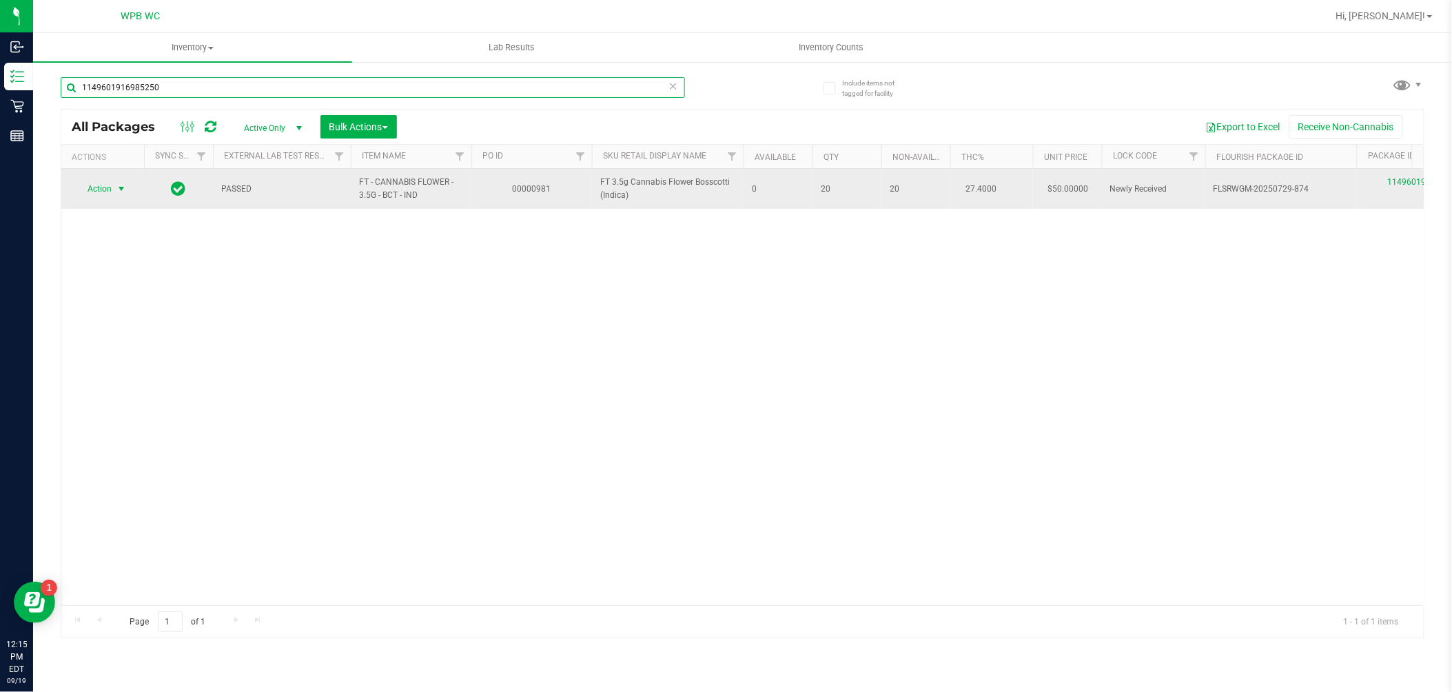
type input "1149601916985250"
click at [110, 192] on span "Action" at bounding box center [93, 188] width 37 height 19
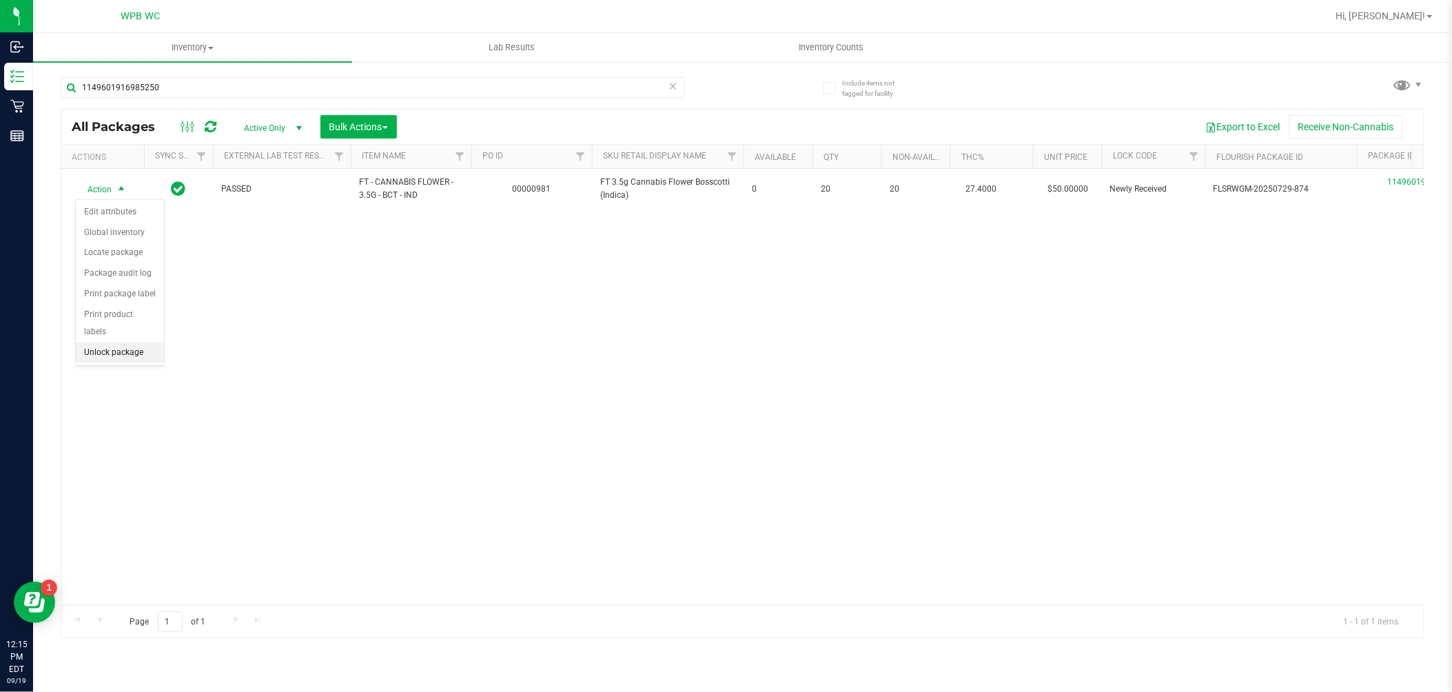
click at [136, 352] on li "Unlock package" at bounding box center [120, 352] width 88 height 21
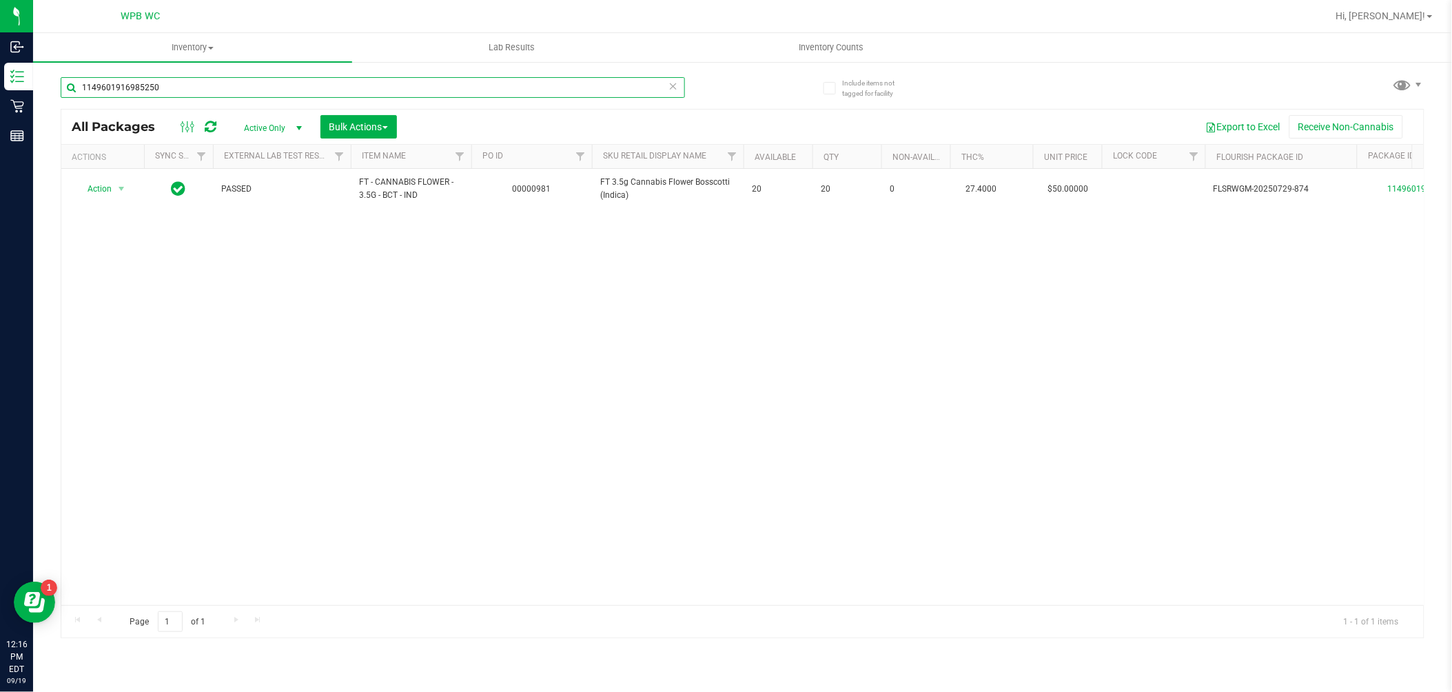
click at [298, 83] on input "1149601916985250" at bounding box center [373, 87] width 624 height 21
click at [298, 81] on input "1149601916985250" at bounding box center [373, 87] width 624 height 21
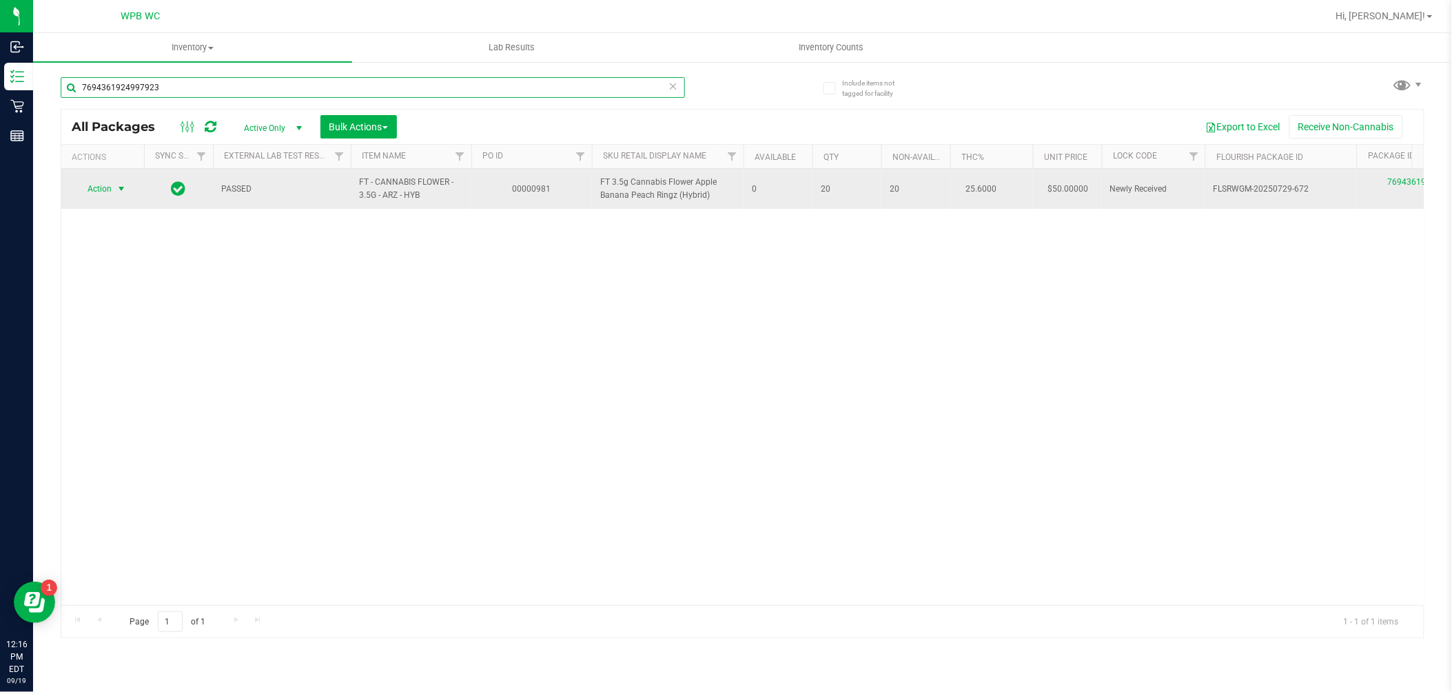
type input "7694361924997923"
click at [92, 187] on span "Action" at bounding box center [93, 188] width 37 height 19
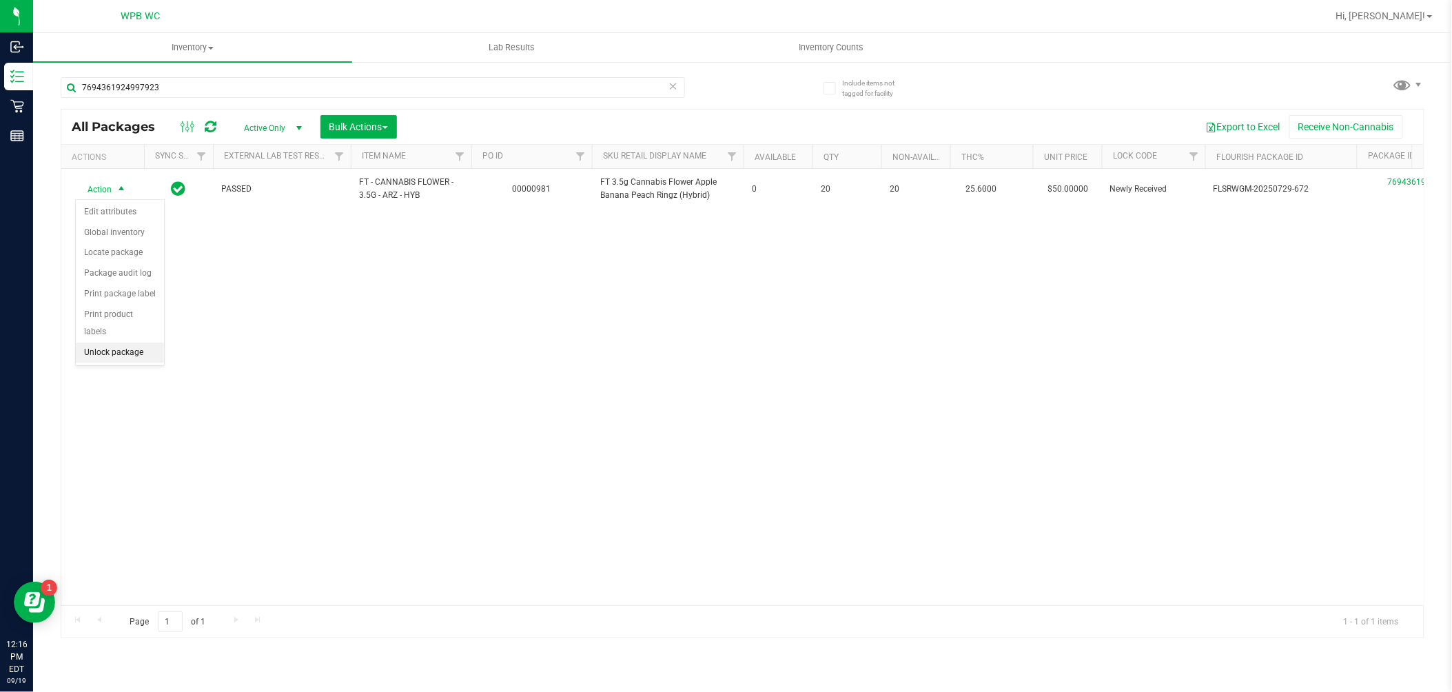
click at [92, 352] on li "Unlock package" at bounding box center [120, 352] width 88 height 21
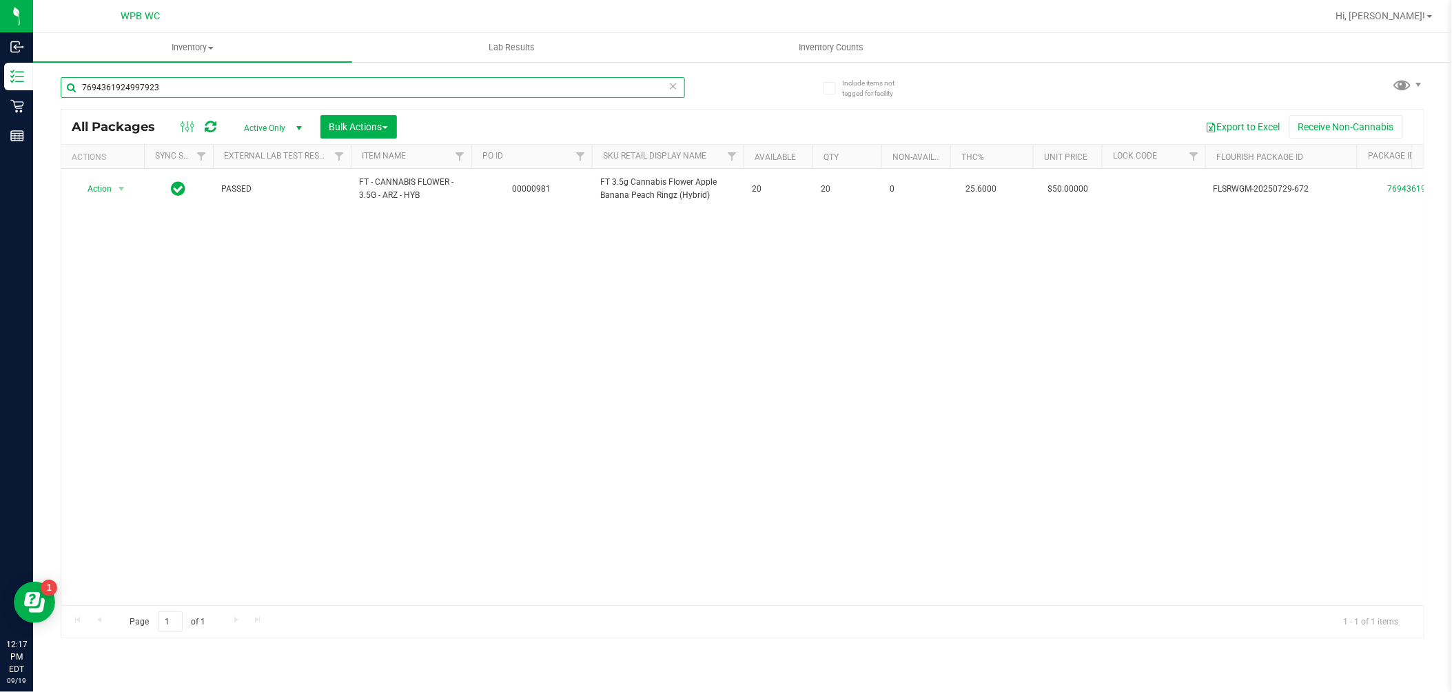
click at [311, 77] on input "7694361924997923" at bounding box center [373, 87] width 624 height 21
type input "8631472369432604"
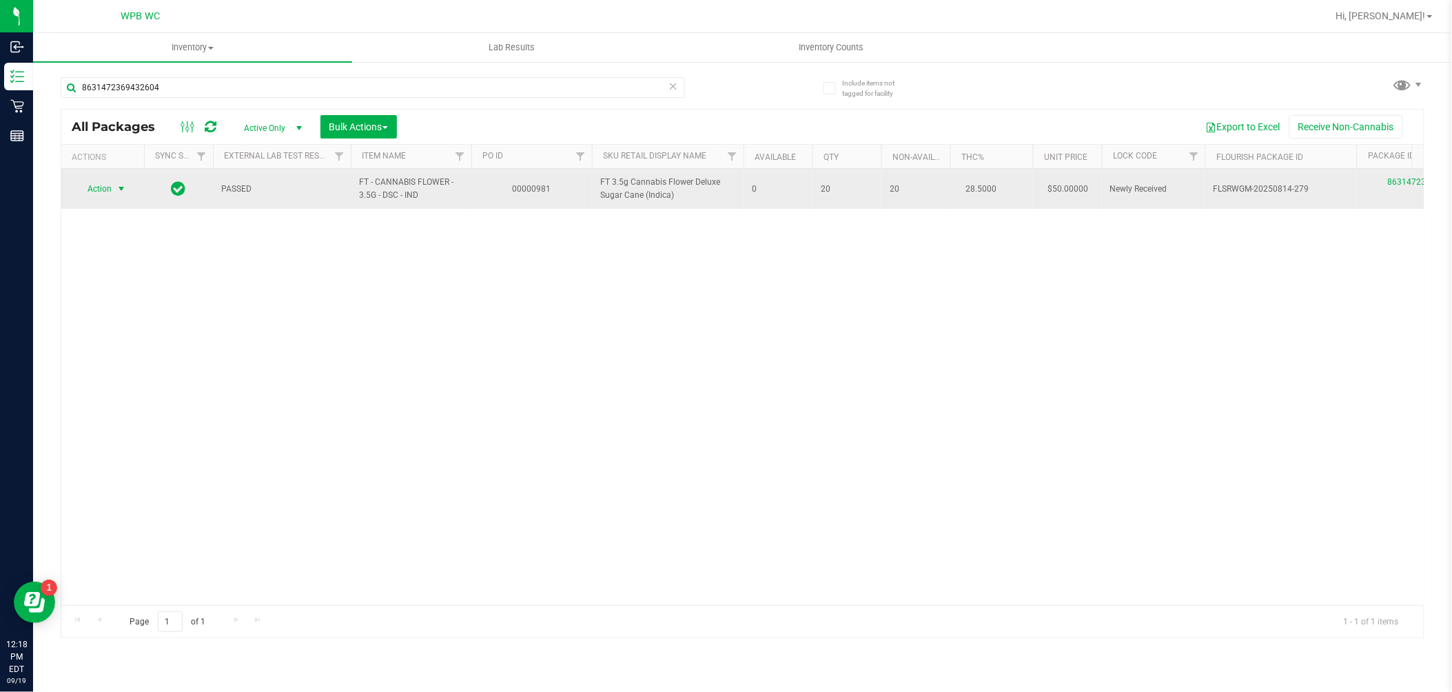
click at [122, 188] on span "select" at bounding box center [121, 188] width 11 height 11
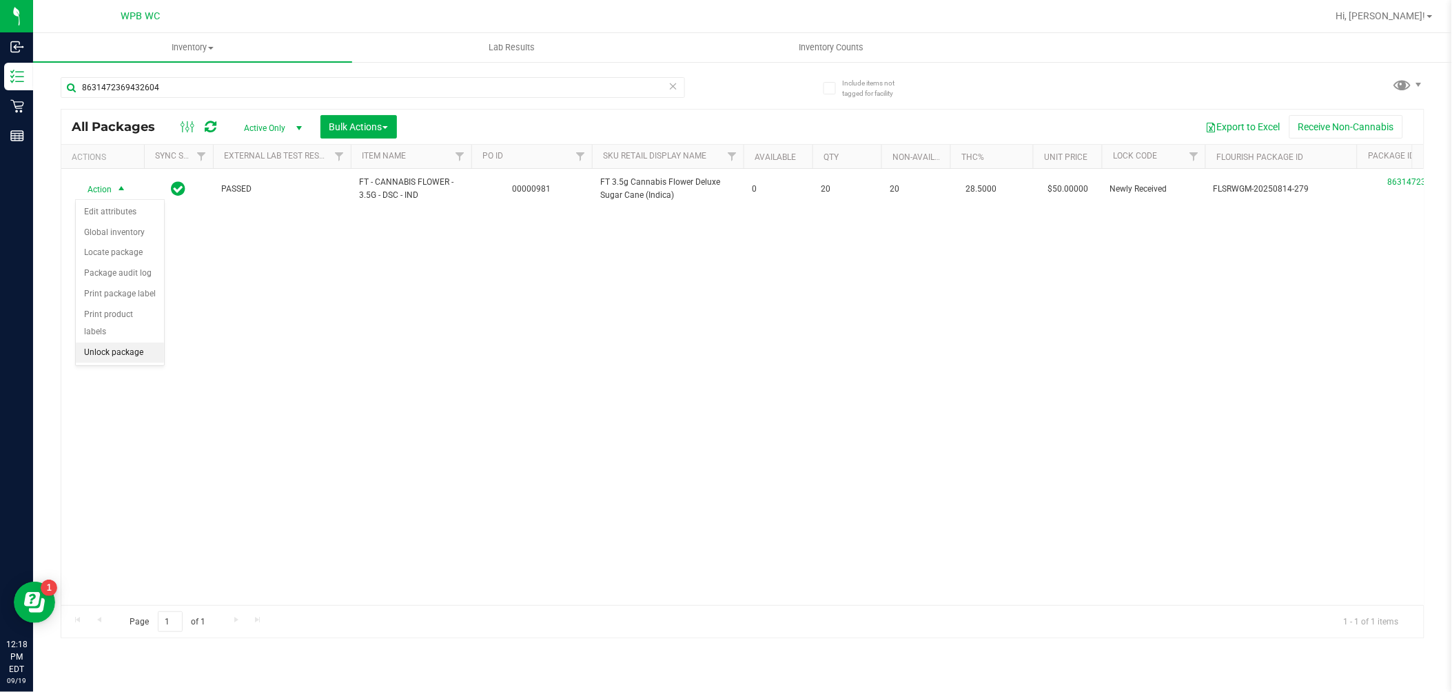
click at [138, 361] on li "Unlock package" at bounding box center [120, 352] width 88 height 21
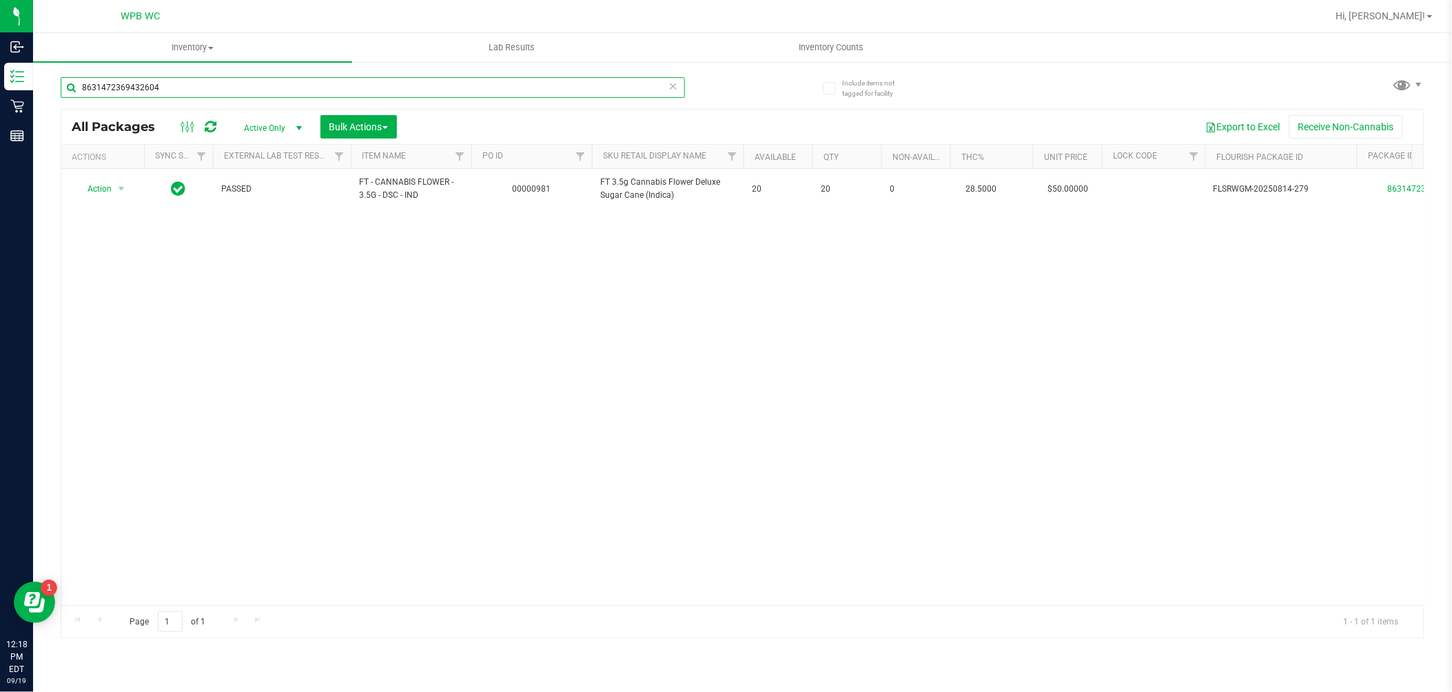
click at [318, 85] on input "8631472369432604" at bounding box center [373, 87] width 624 height 21
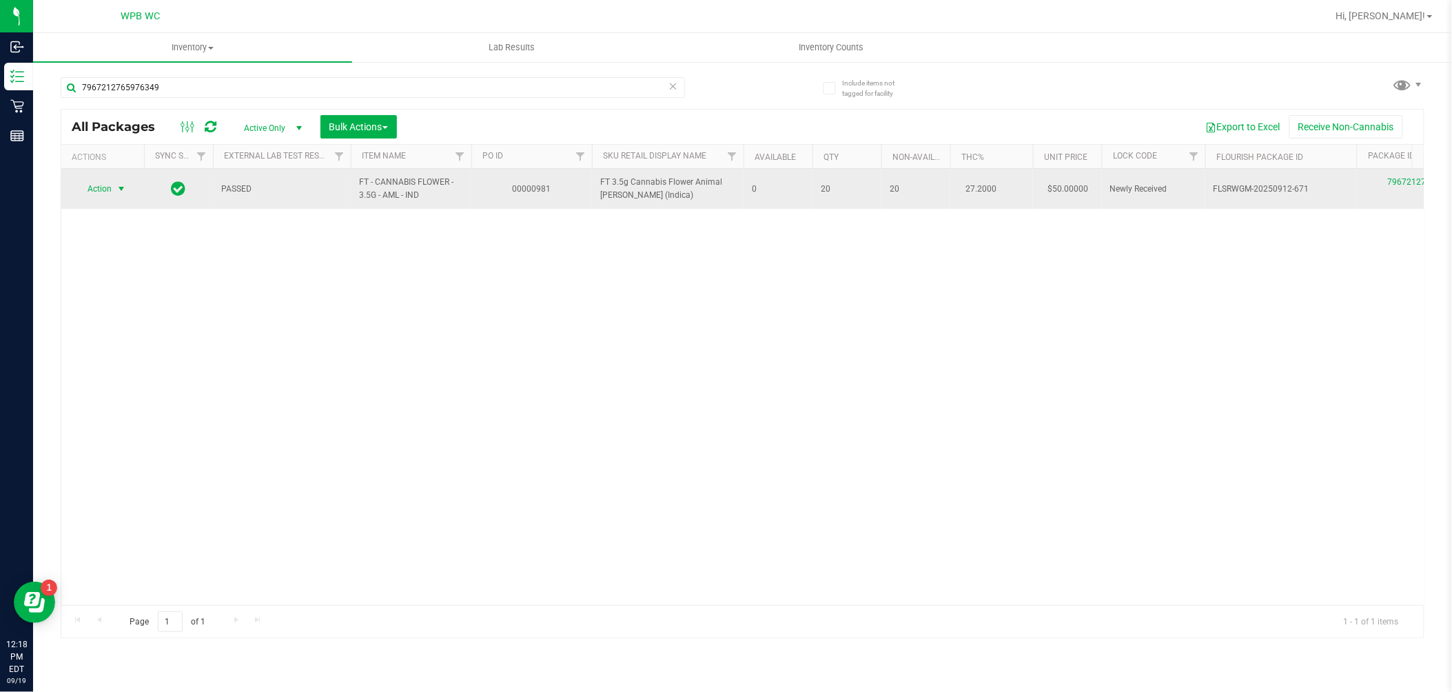
click at [95, 190] on span "Action" at bounding box center [93, 188] width 37 height 19
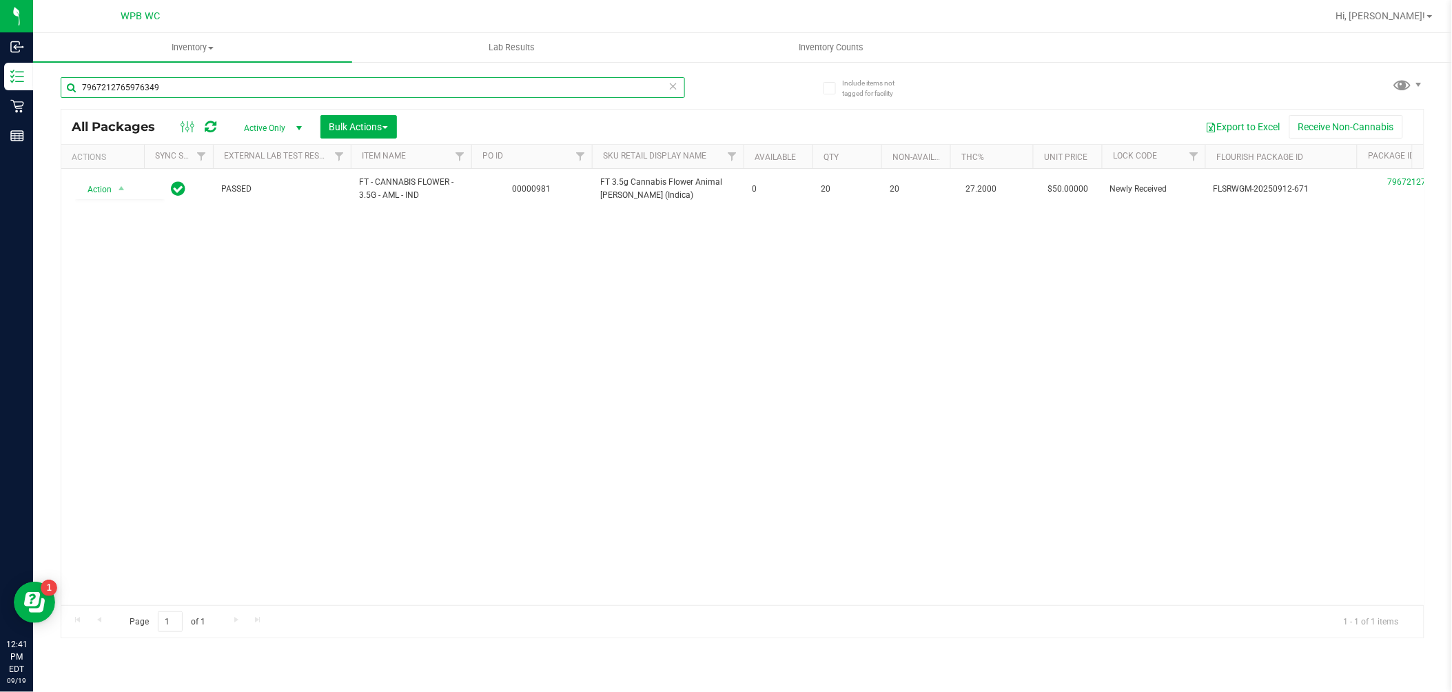
click at [214, 94] on input "7967212765976349" at bounding box center [373, 87] width 624 height 21
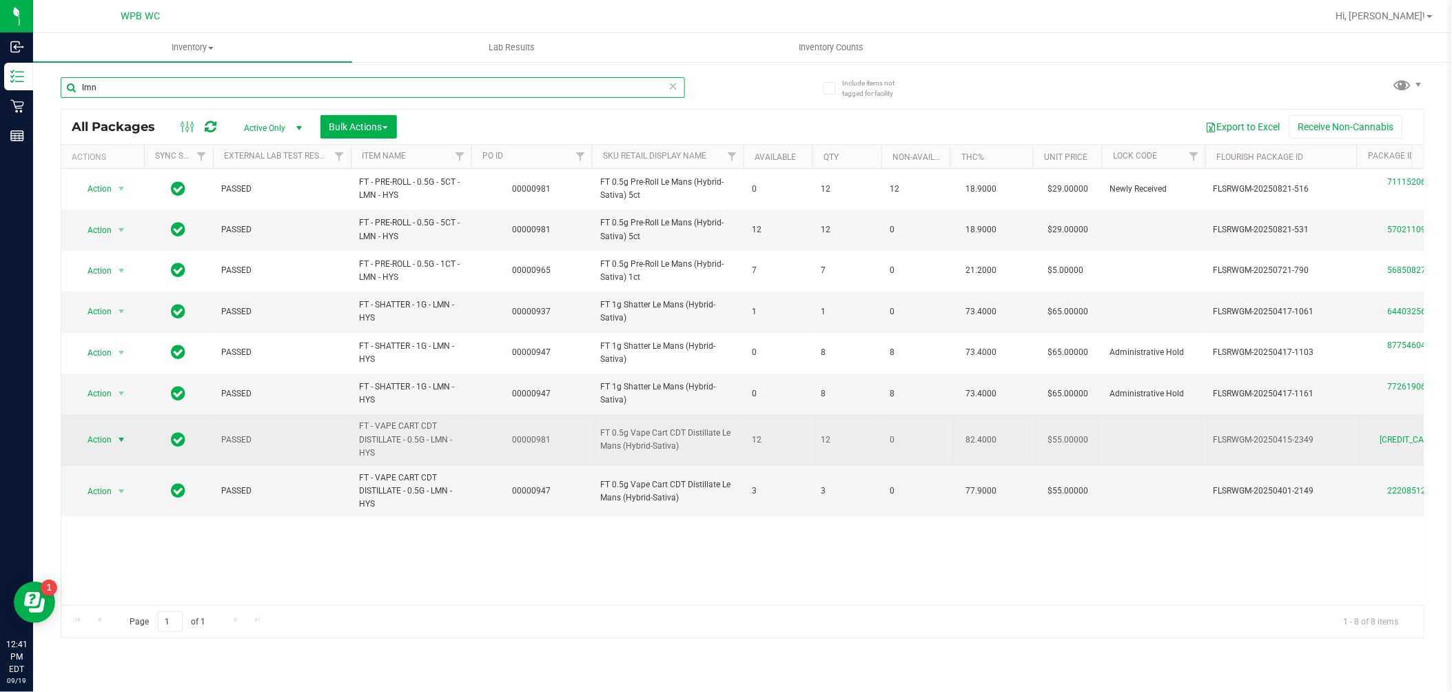
type input "lmn"
click at [114, 434] on span "select" at bounding box center [121, 439] width 17 height 19
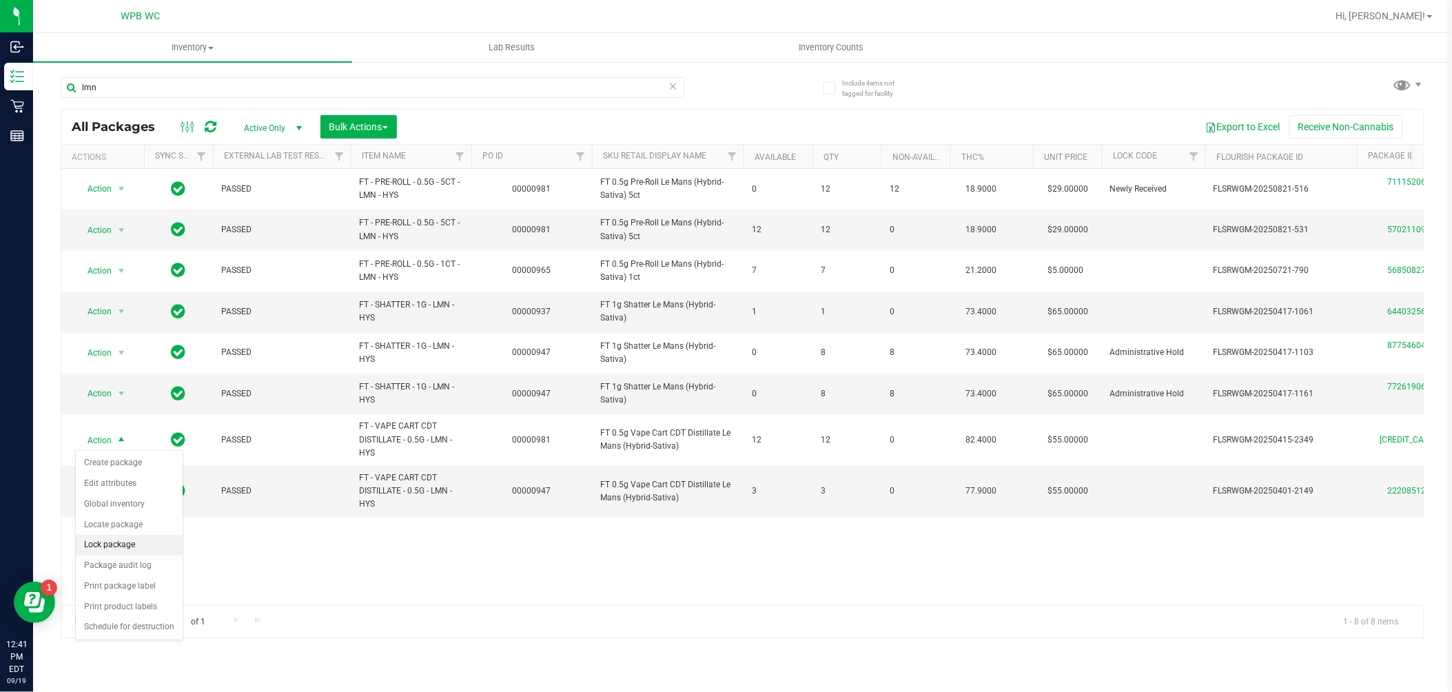
click at [138, 541] on li "Lock package" at bounding box center [129, 545] width 107 height 21
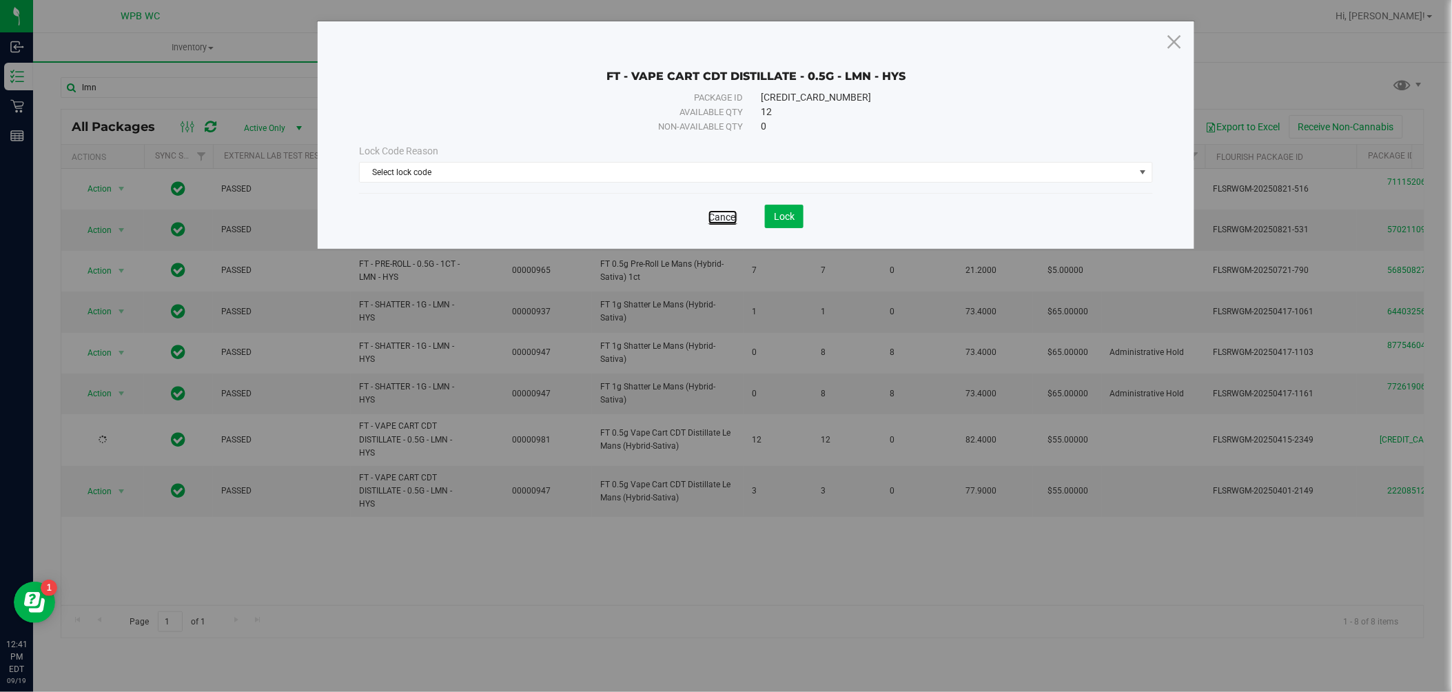
click at [722, 218] on link "Cancel" at bounding box center [722, 217] width 29 height 14
